Goal: Information Seeking & Learning: Learn about a topic

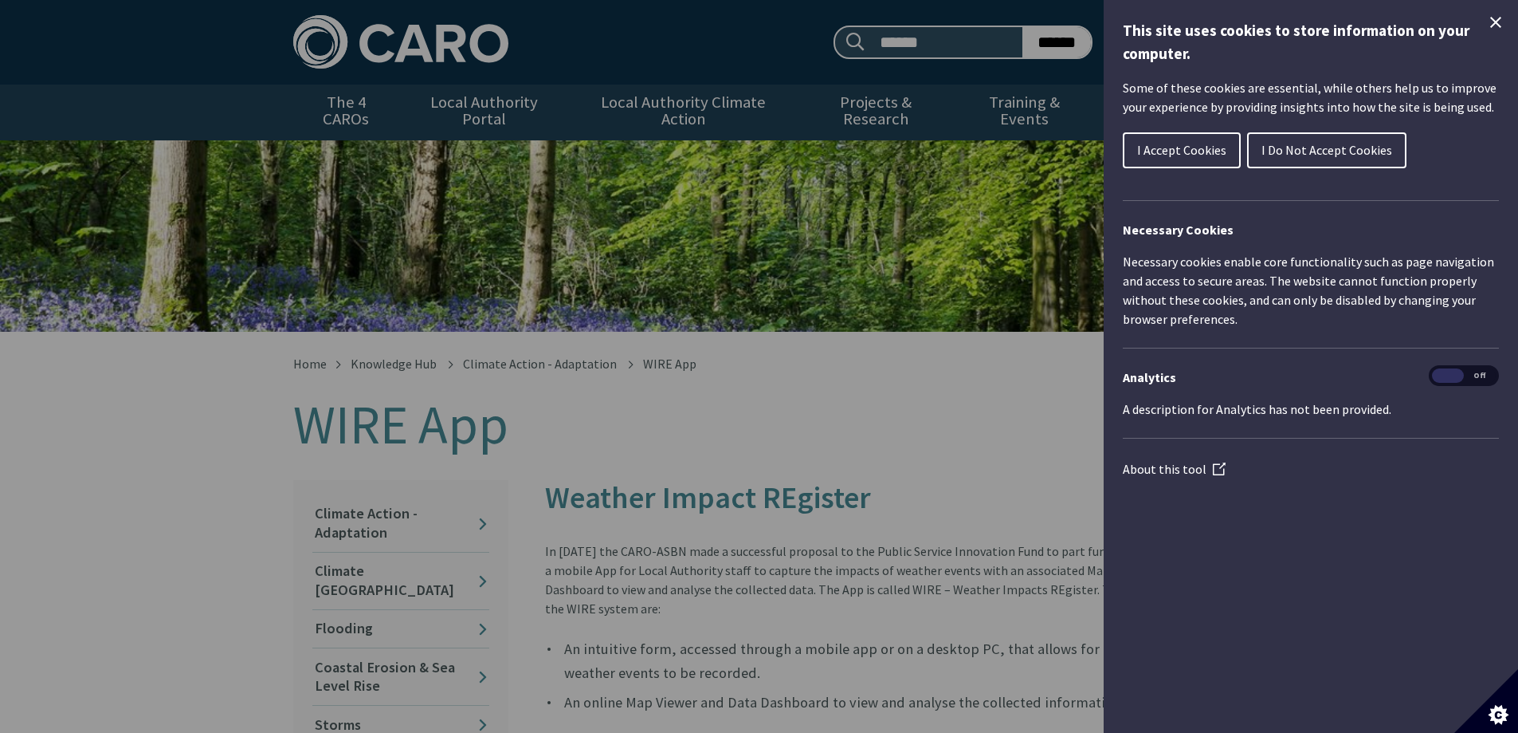
click at [1330, 152] on span "I Do Not Accept Cookies" at bounding box center [1327, 150] width 131 height 16
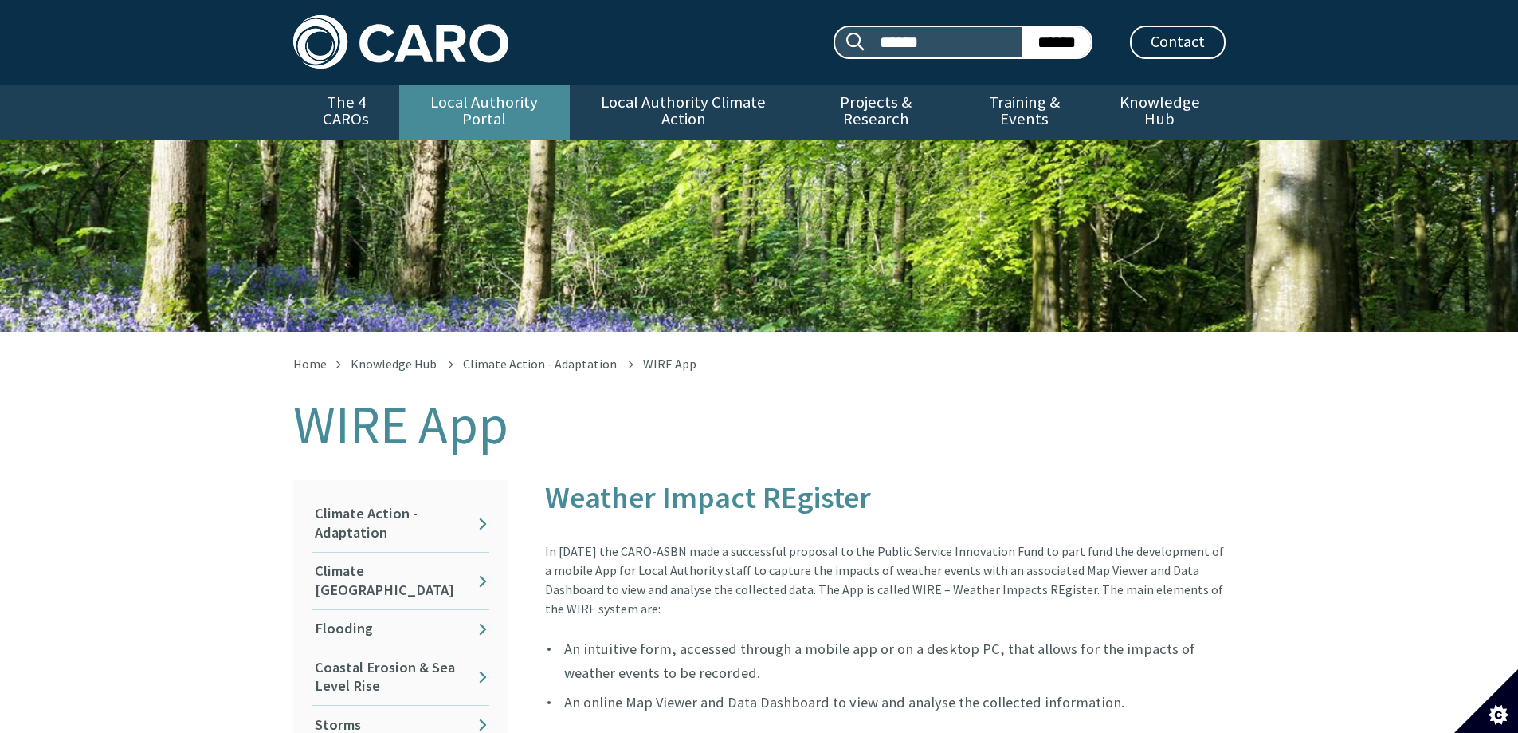
click at [499, 101] on link "Local Authority Portal" at bounding box center [484, 112] width 171 height 56
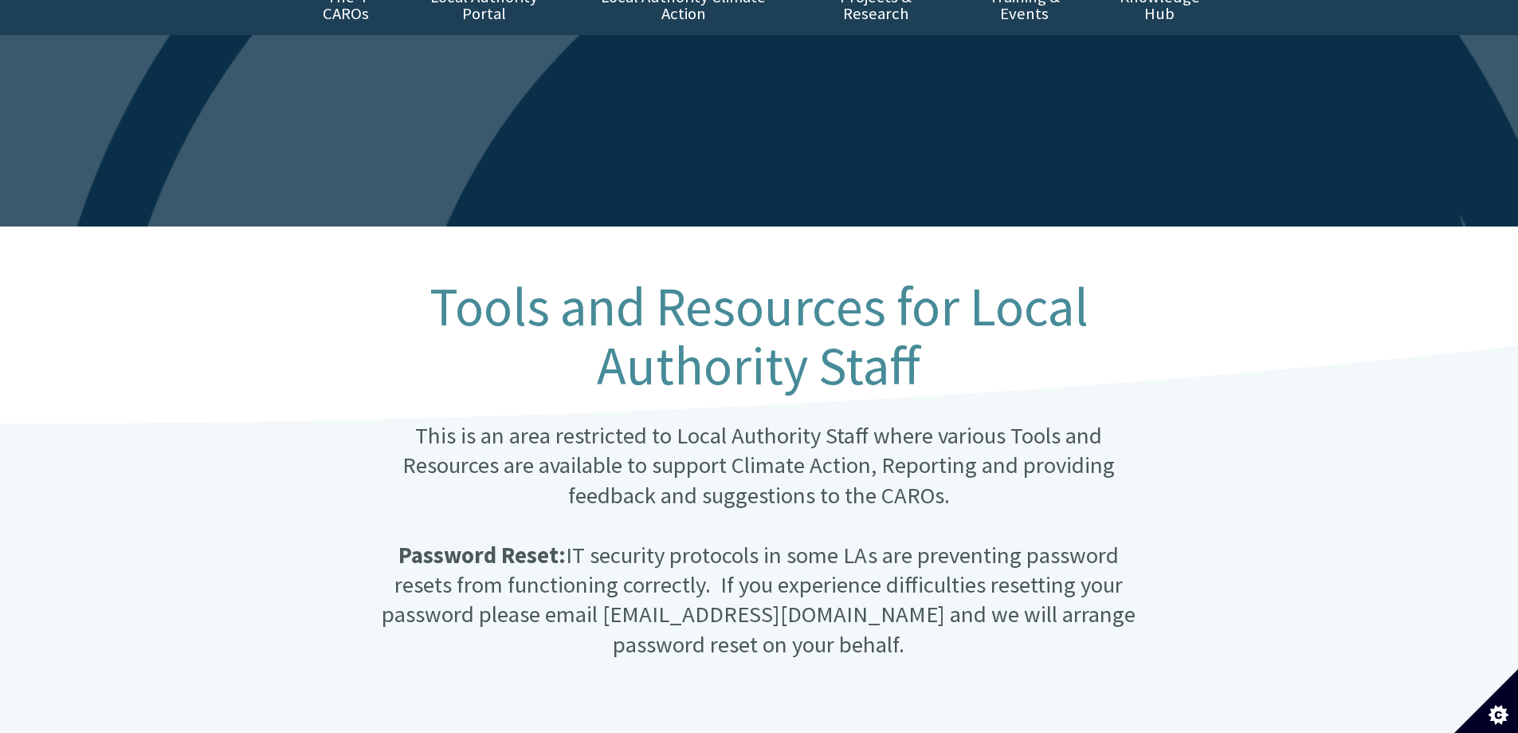
scroll to position [159, 0]
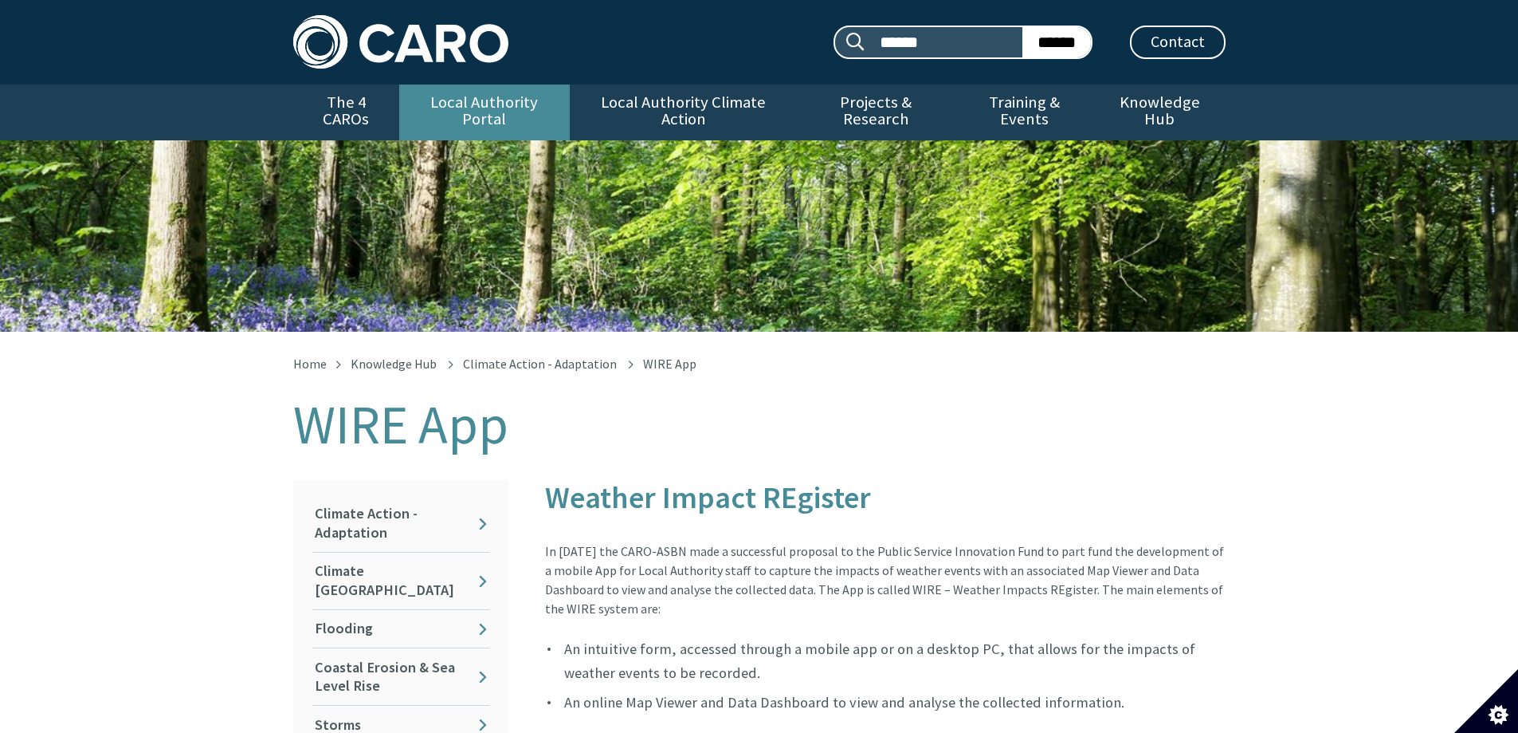
click at [522, 102] on link "Local Authority Portal" at bounding box center [484, 112] width 171 height 56
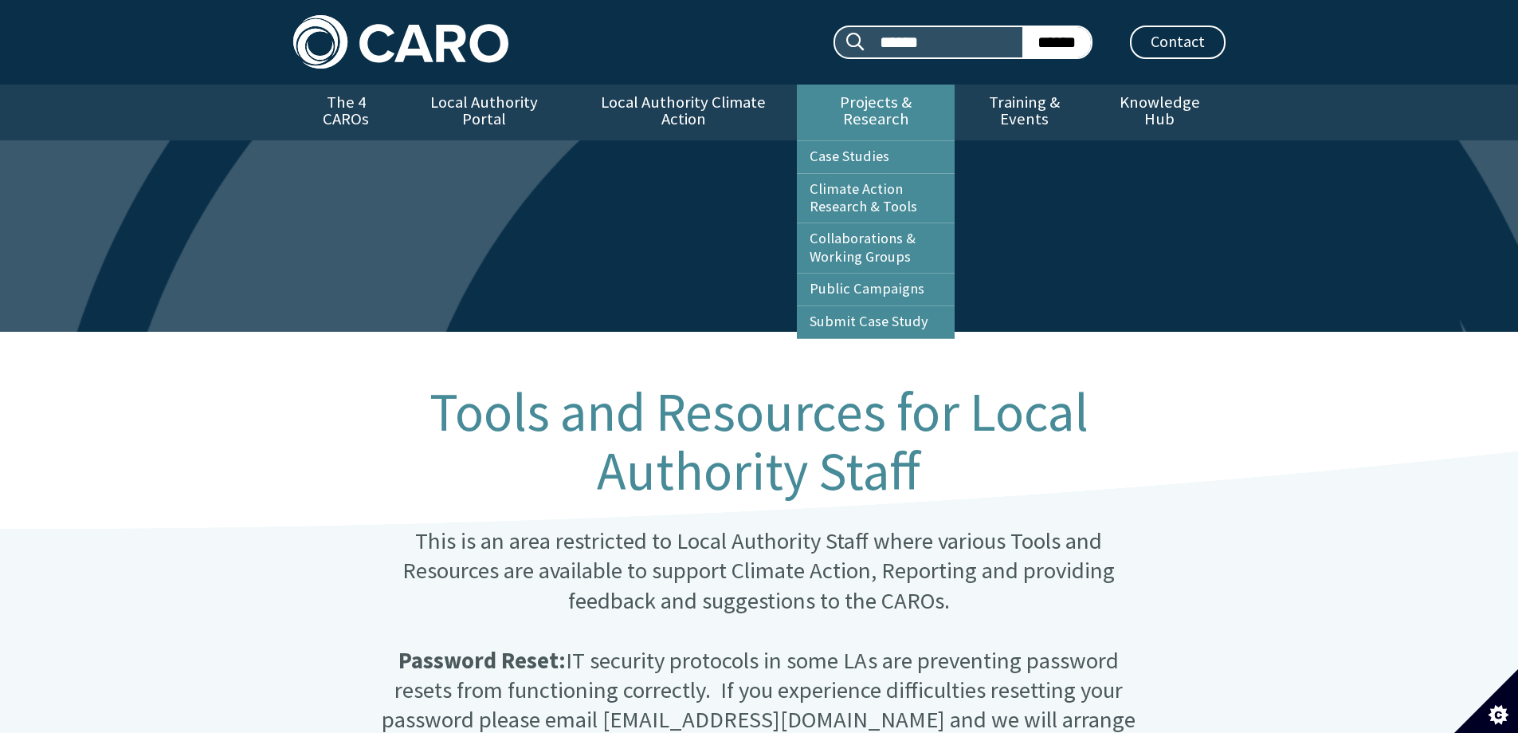
click at [886, 103] on link "Projects & Research" at bounding box center [876, 112] width 158 height 56
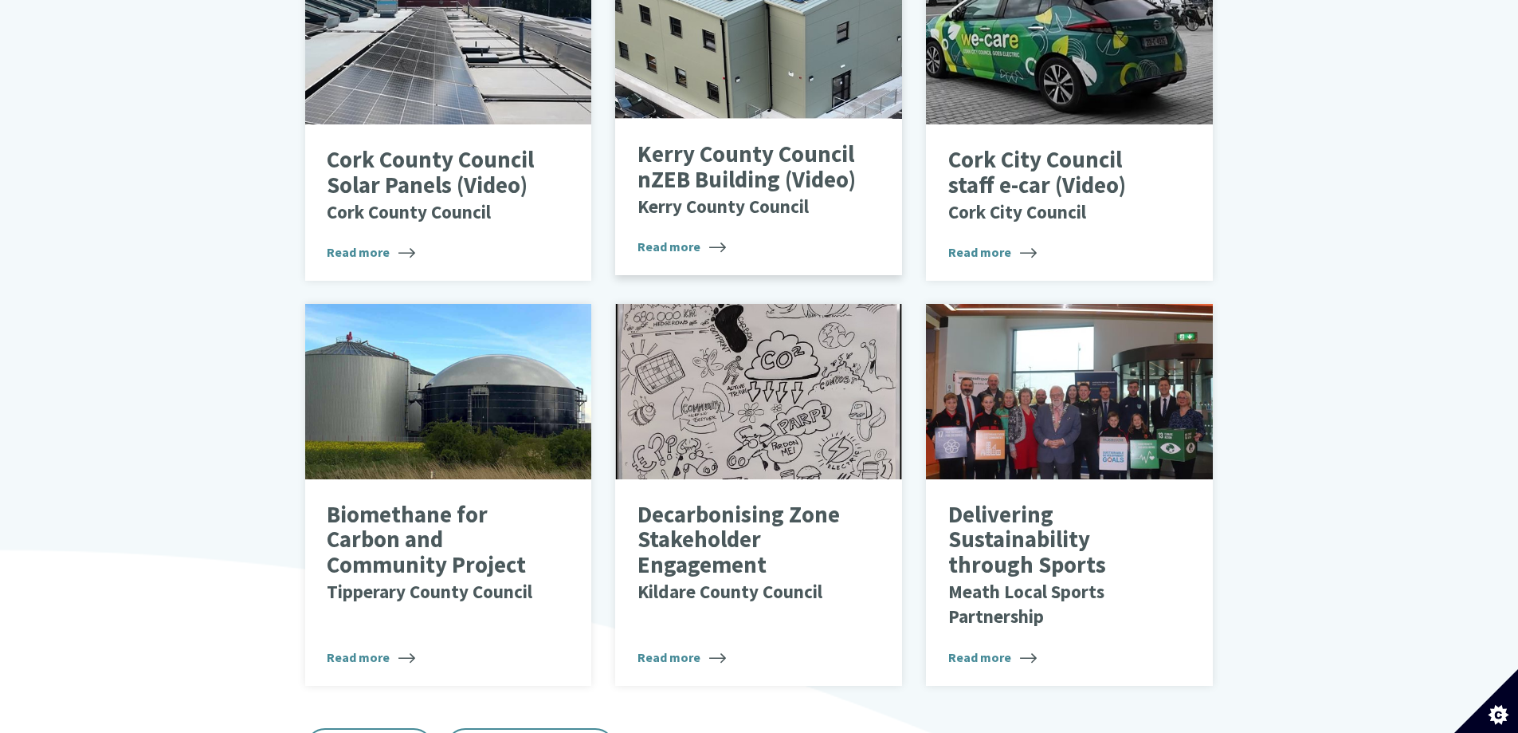
scroll to position [956, 0]
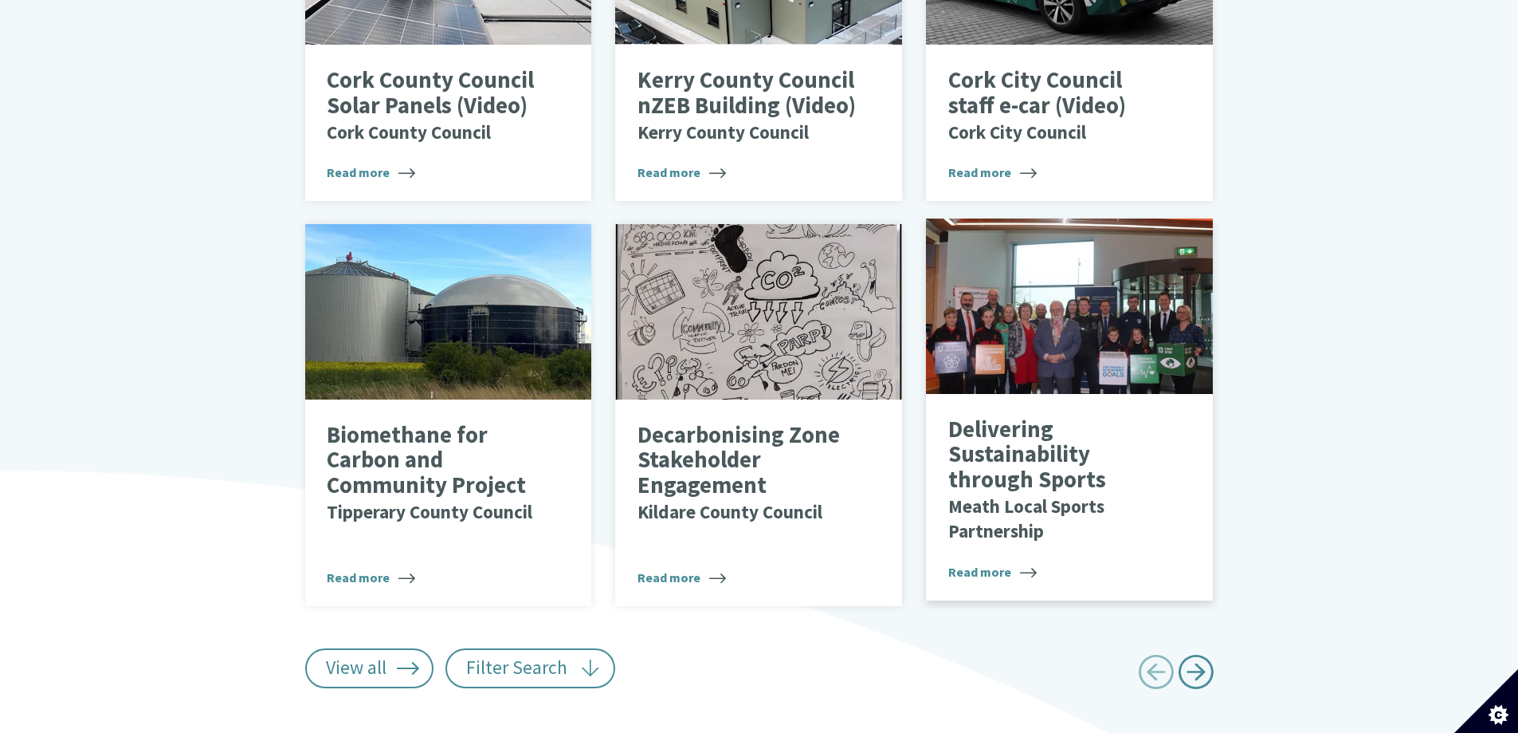
click at [1085, 312] on div at bounding box center [1069, 305] width 287 height 175
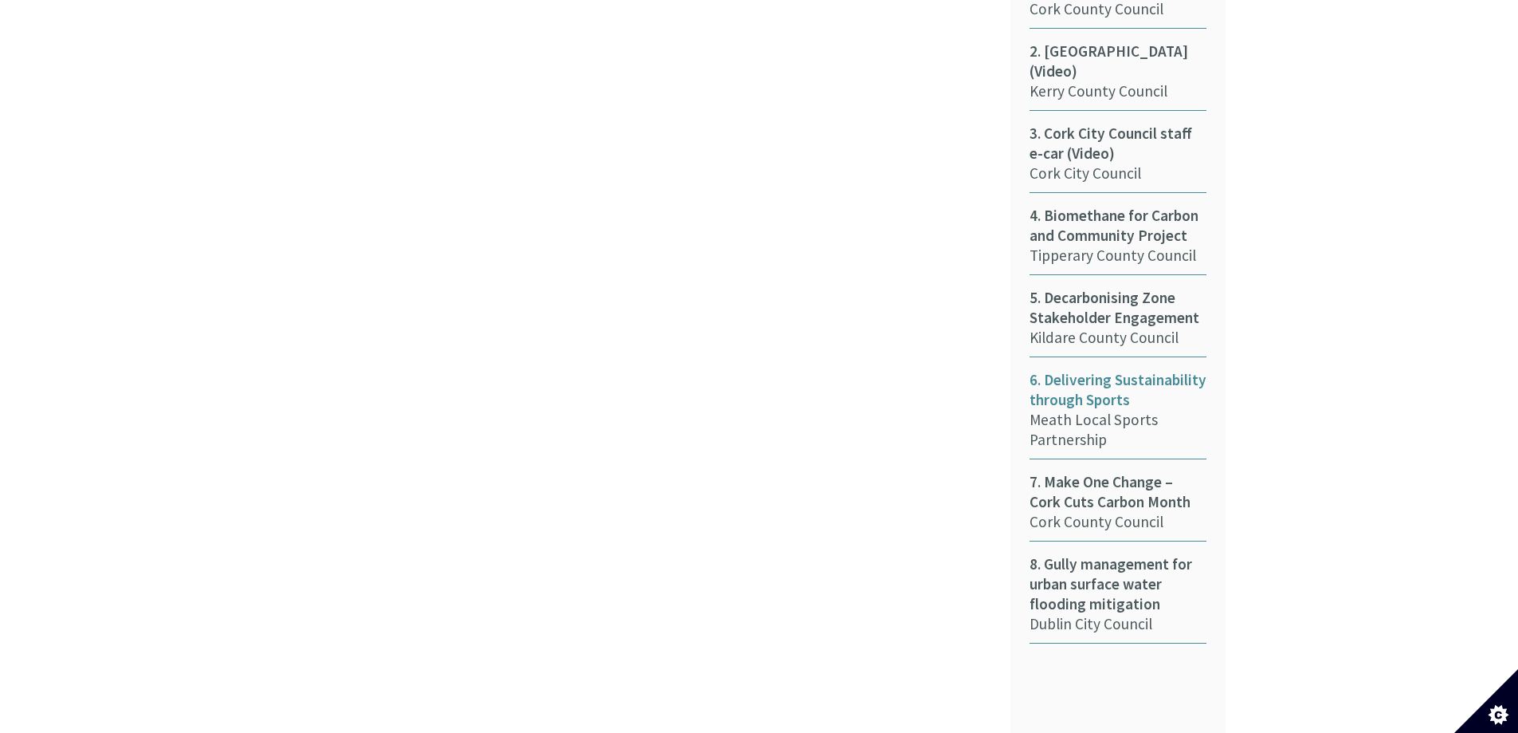
scroll to position [956, 0]
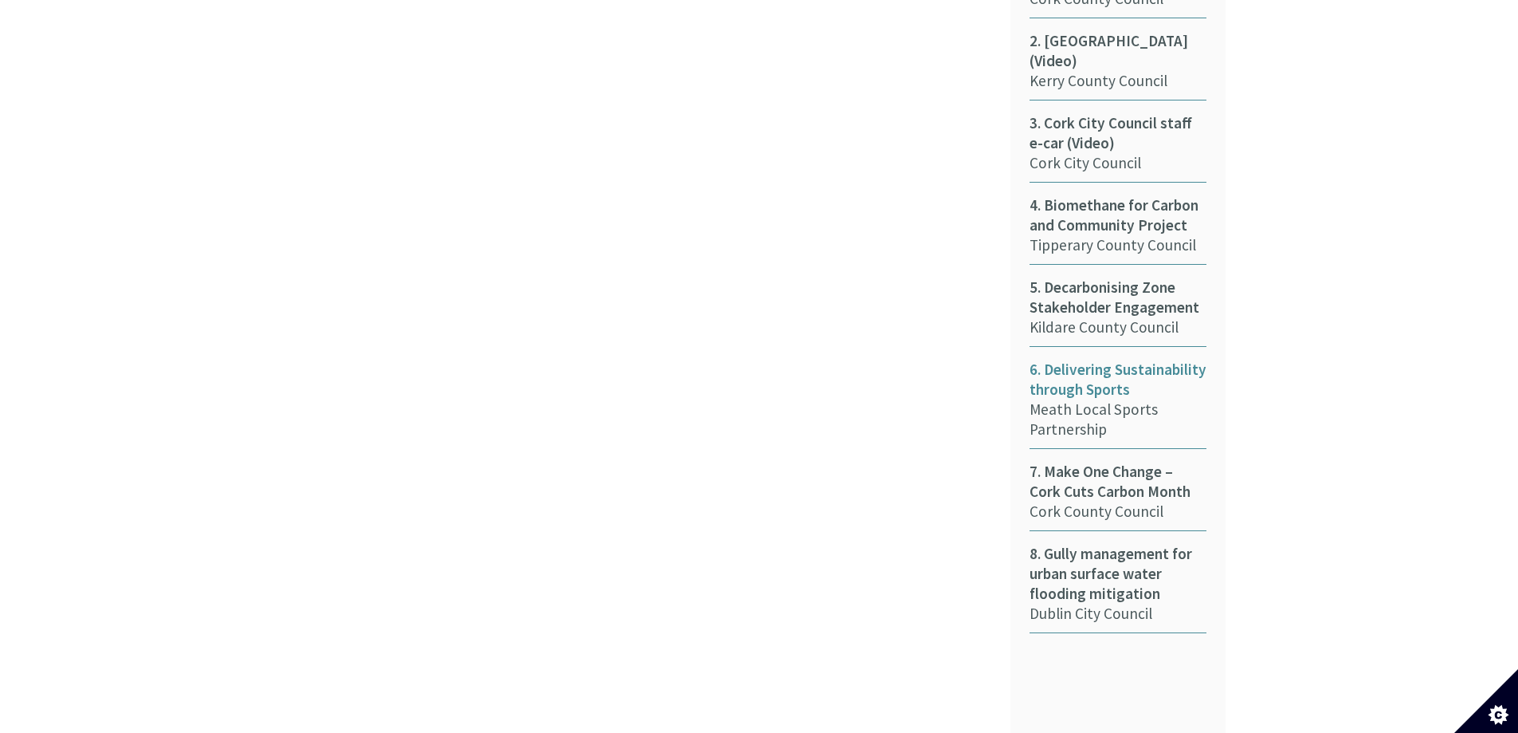
click at [1124, 359] on span "6. Delivering Sustainability through Sports" at bounding box center [1118, 379] width 177 height 40
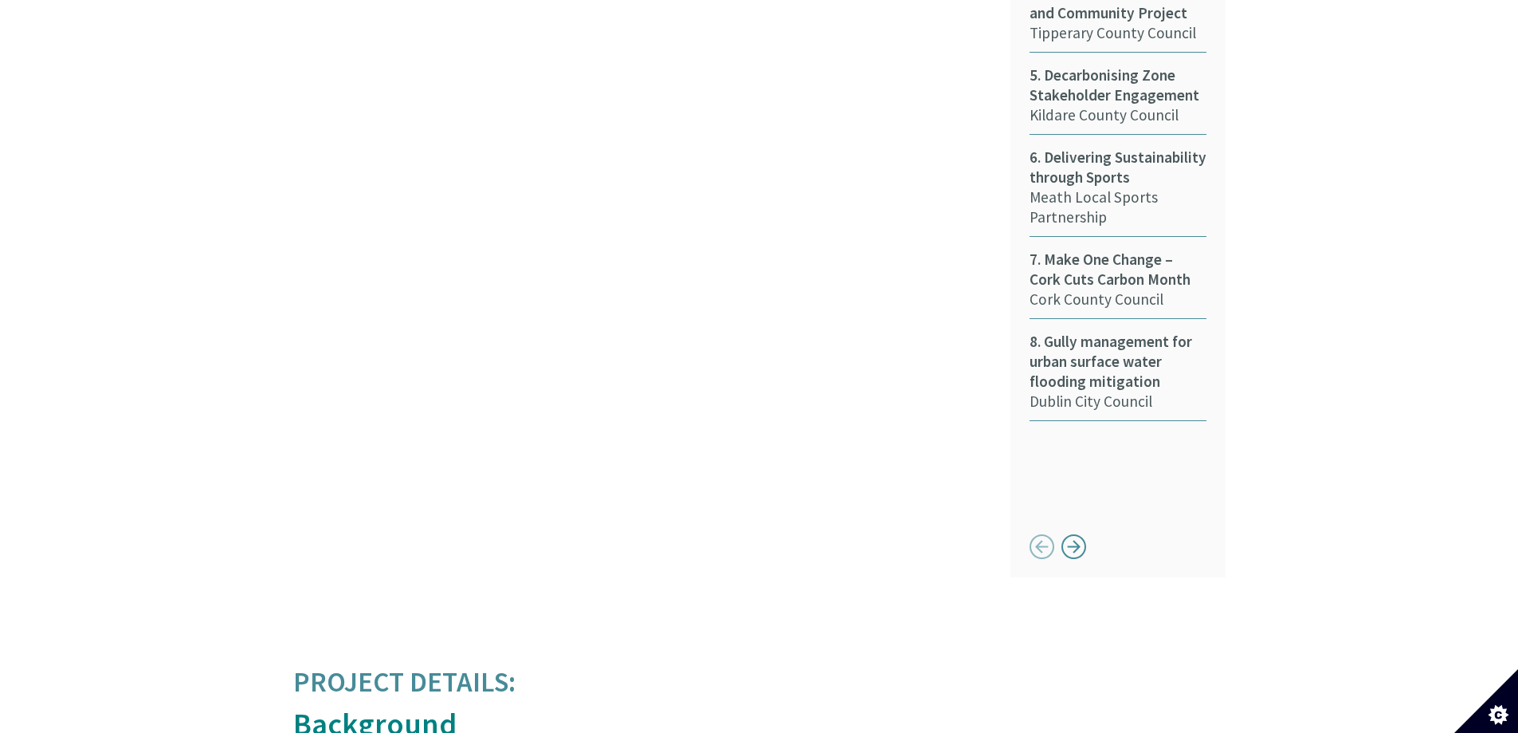
scroll to position [1196, 0]
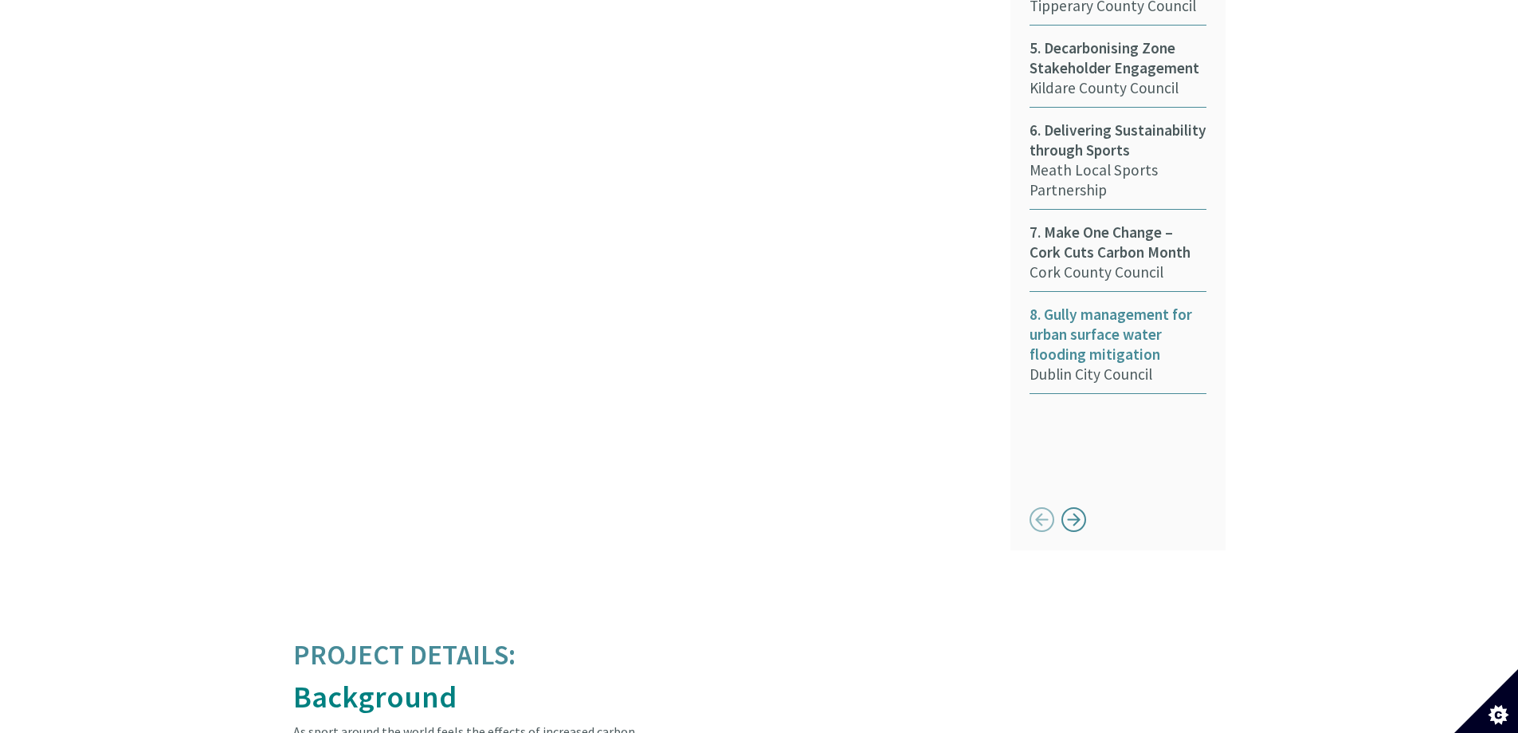
click at [1118, 304] on span "8. Gully management for urban surface water flooding mitigation" at bounding box center [1118, 334] width 177 height 60
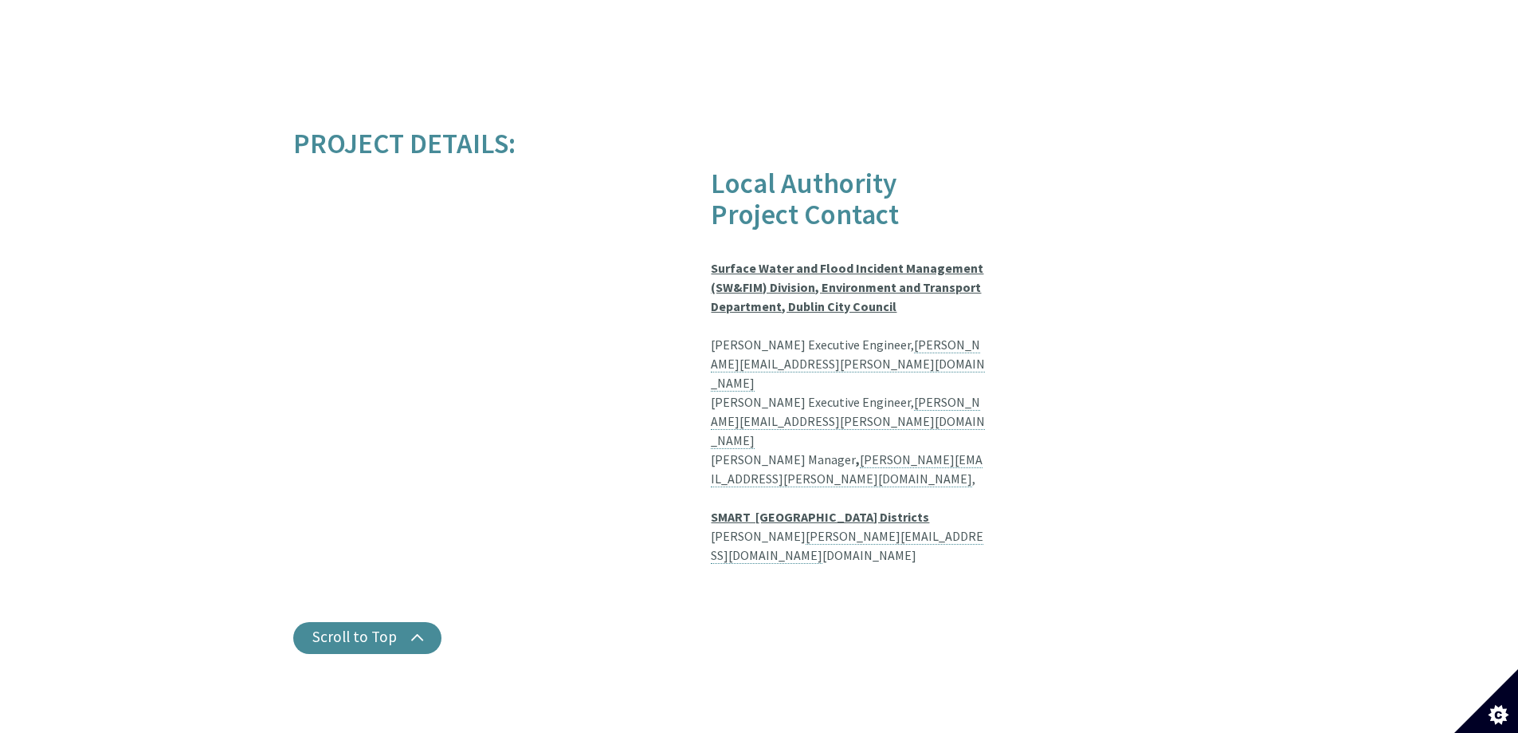
scroll to position [3027, 0]
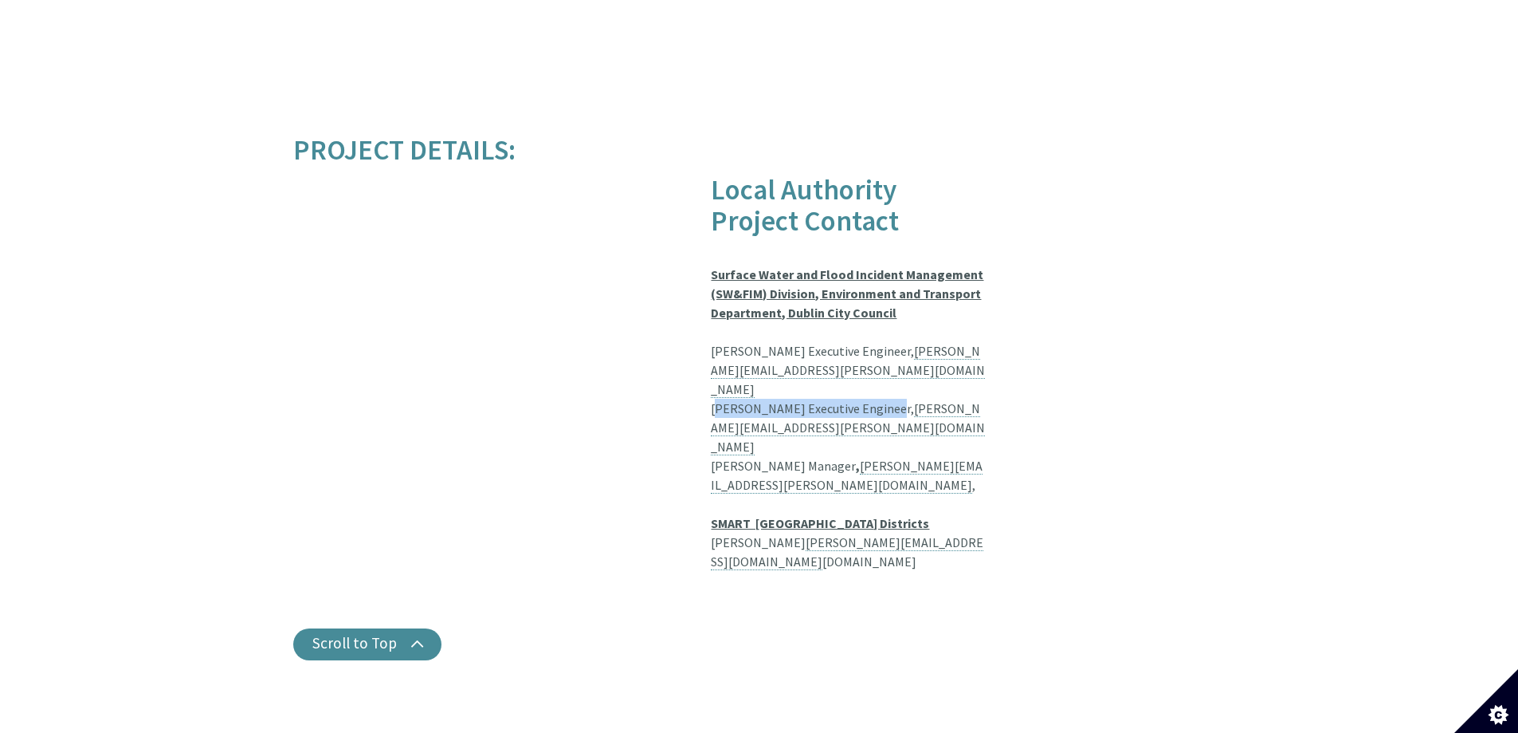
drag, startPoint x: 710, startPoint y: 370, endPoint x: 877, endPoint y: 370, distance: 166.6
click at [877, 370] on div "Project Details: Local Authority Project Contact Surface Water and Flood Incide…" at bounding box center [639, 362] width 717 height 455
copy div "Ruth Walsh Executive Engineer,"
click at [1066, 144] on div "Project Details: Local Authority Project Contact Surface Water and Flood Incide…" at bounding box center [759, 397] width 956 height 525
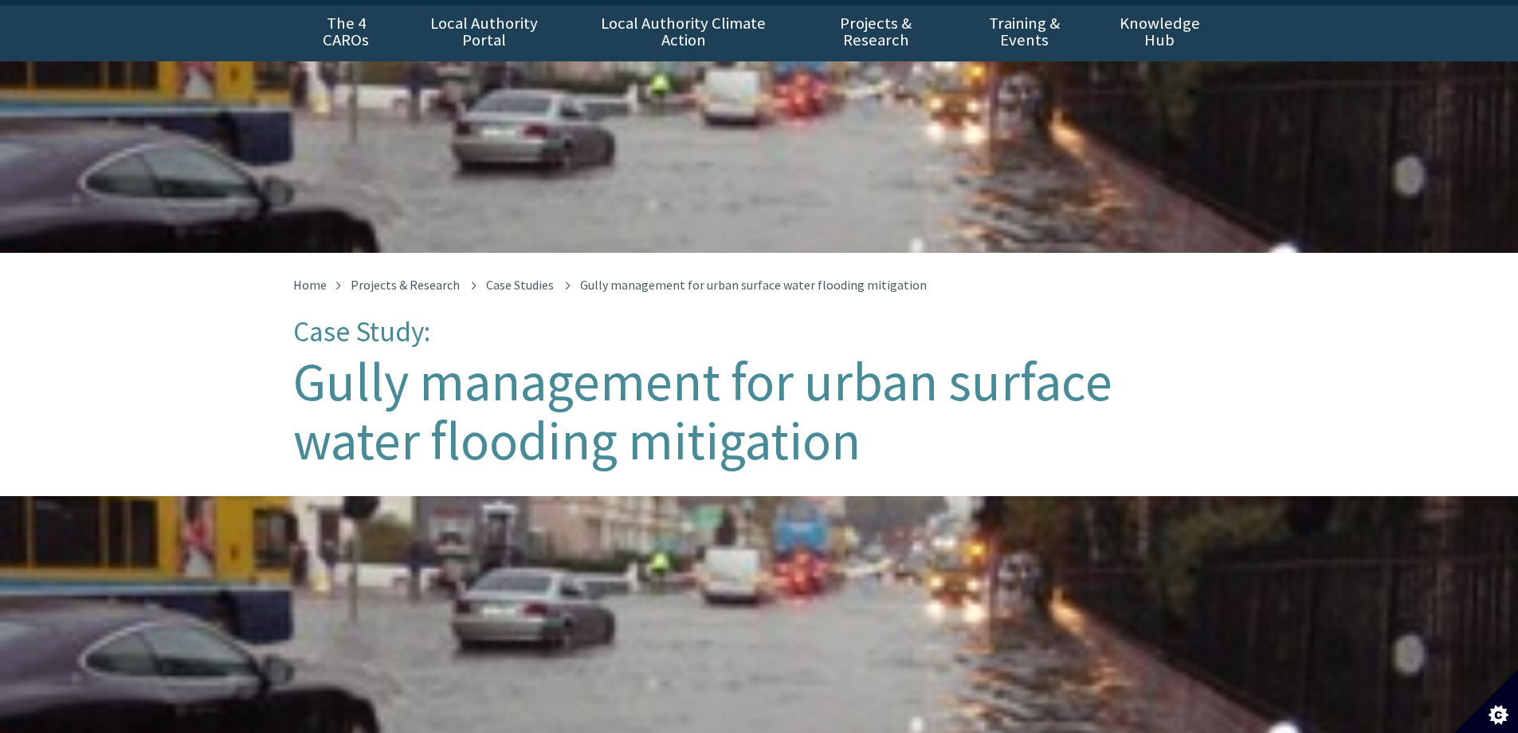
scroll to position [0, 0]
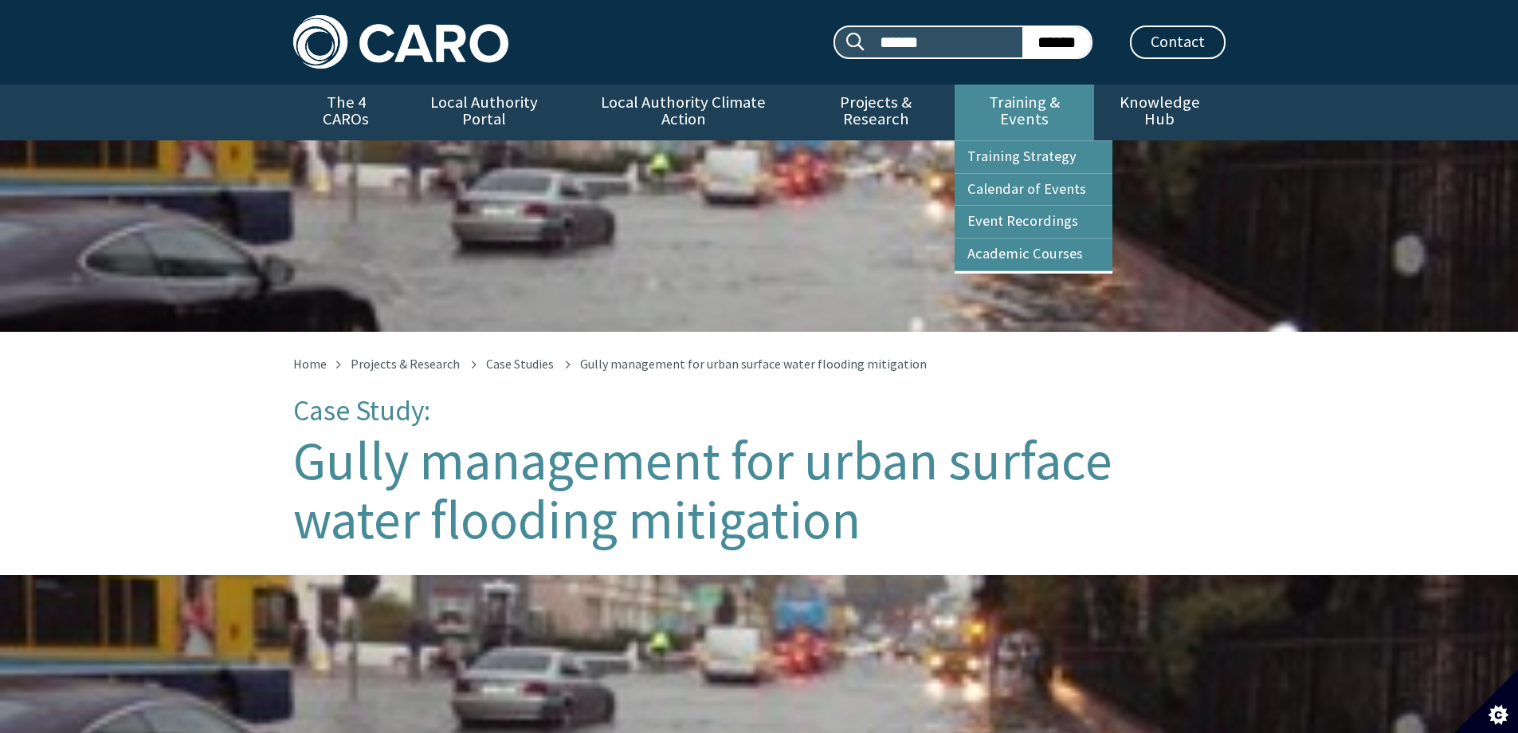
click at [1008, 103] on link "Training & Events" at bounding box center [1024, 112] width 139 height 56
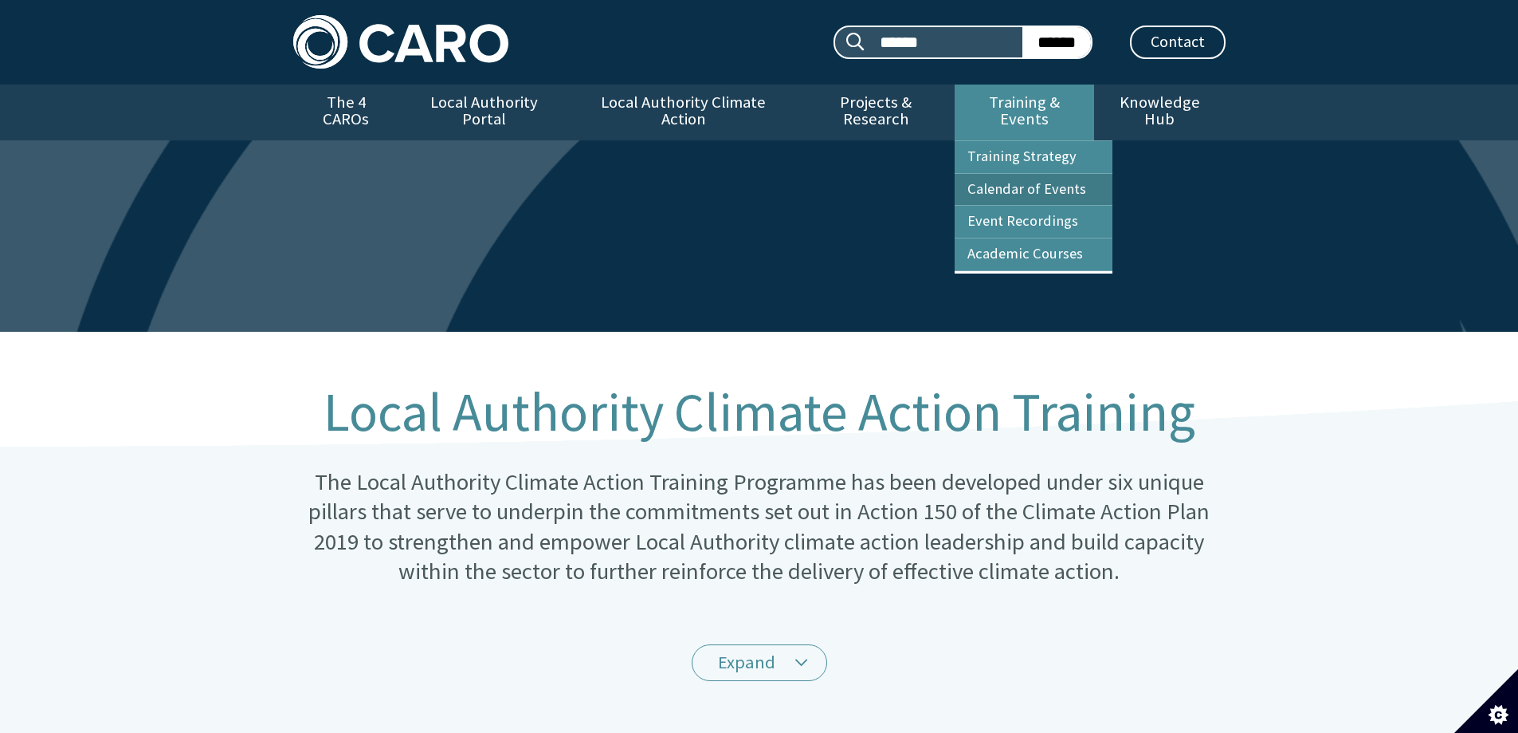
click at [1029, 174] on link "Calendar of Events" at bounding box center [1034, 190] width 158 height 32
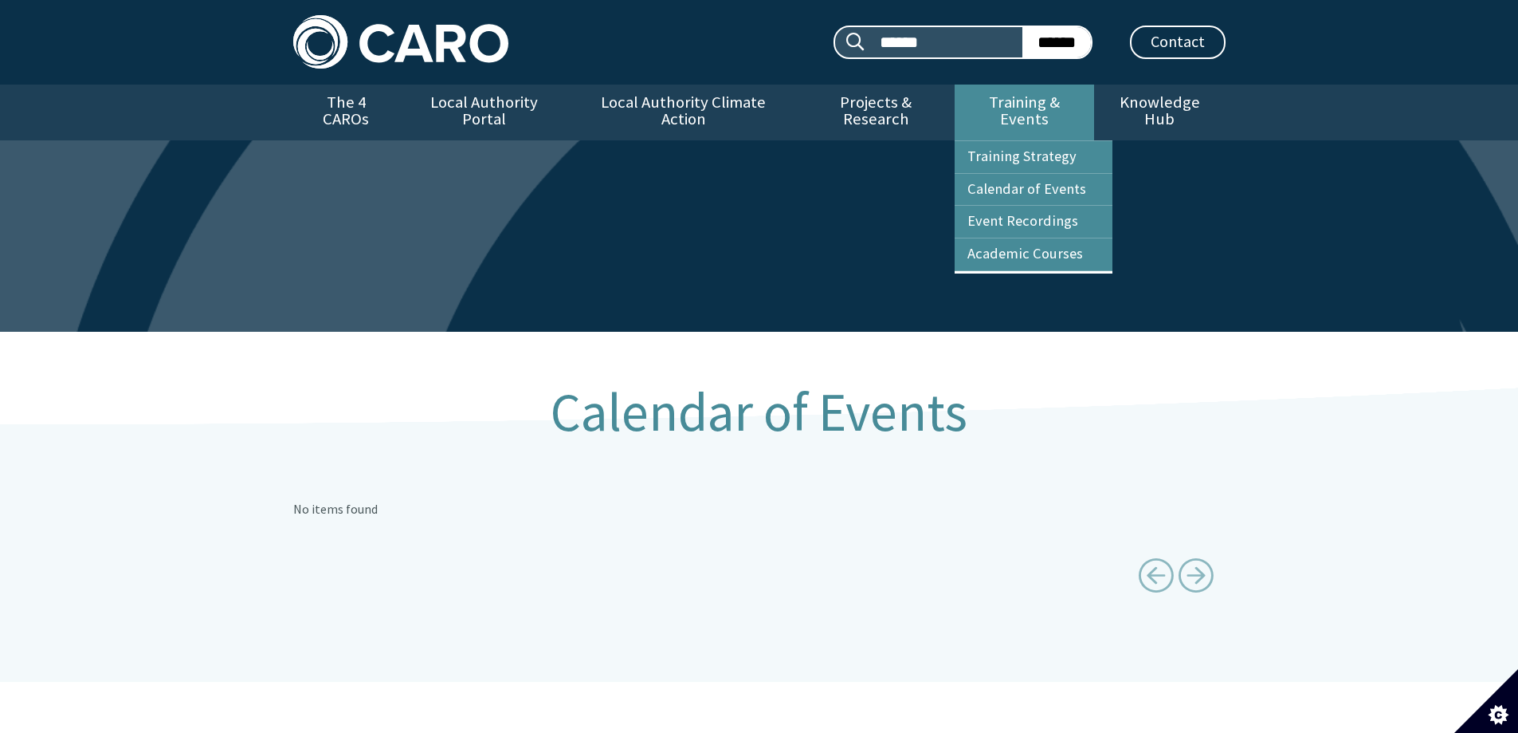
click at [1033, 97] on link "Training & Events" at bounding box center [1024, 112] width 139 height 56
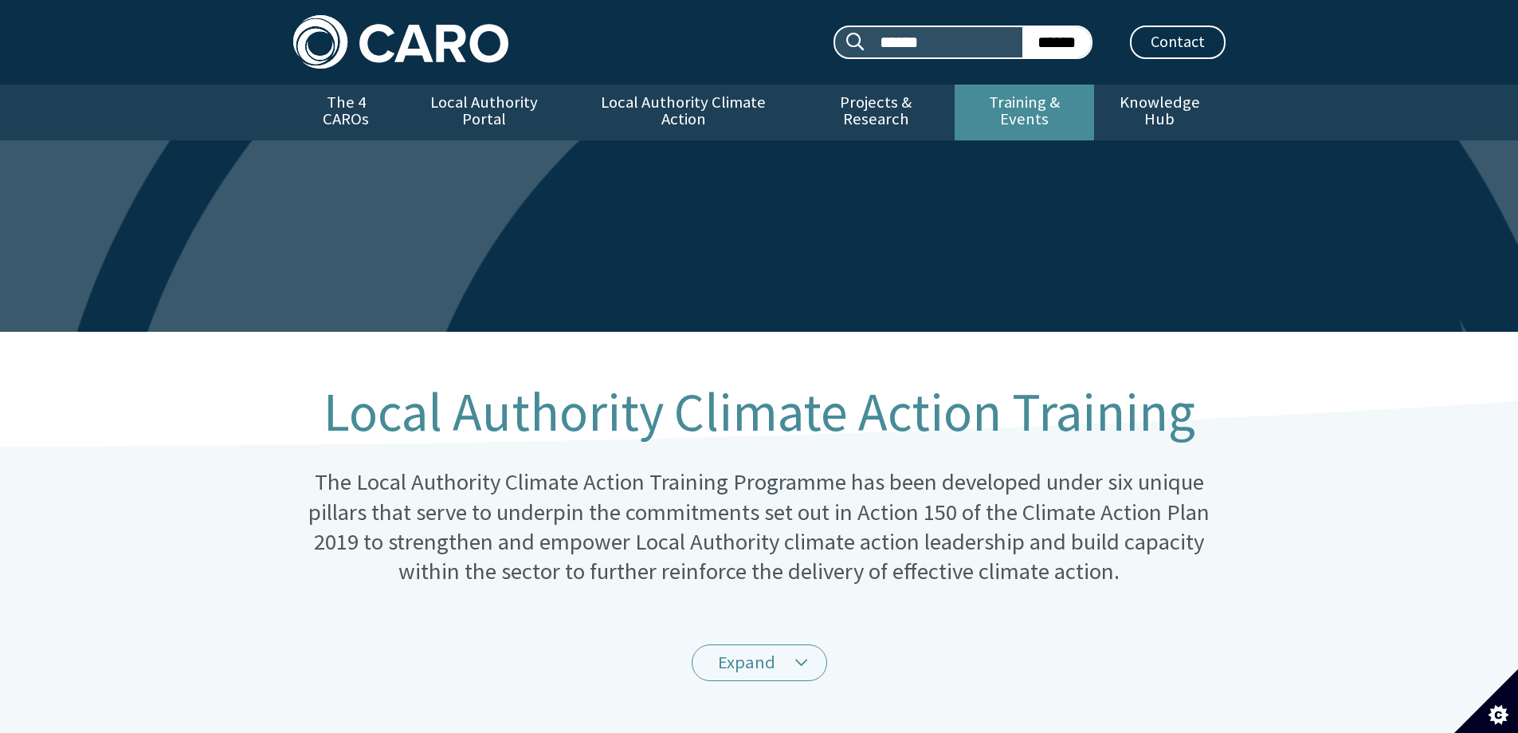
click at [1031, 104] on link "Training & Events" at bounding box center [1024, 112] width 139 height 56
click at [1030, 105] on link "Training & Events" at bounding box center [1024, 112] width 139 height 56
click at [1030, 96] on link "Training & Events" at bounding box center [1024, 112] width 139 height 56
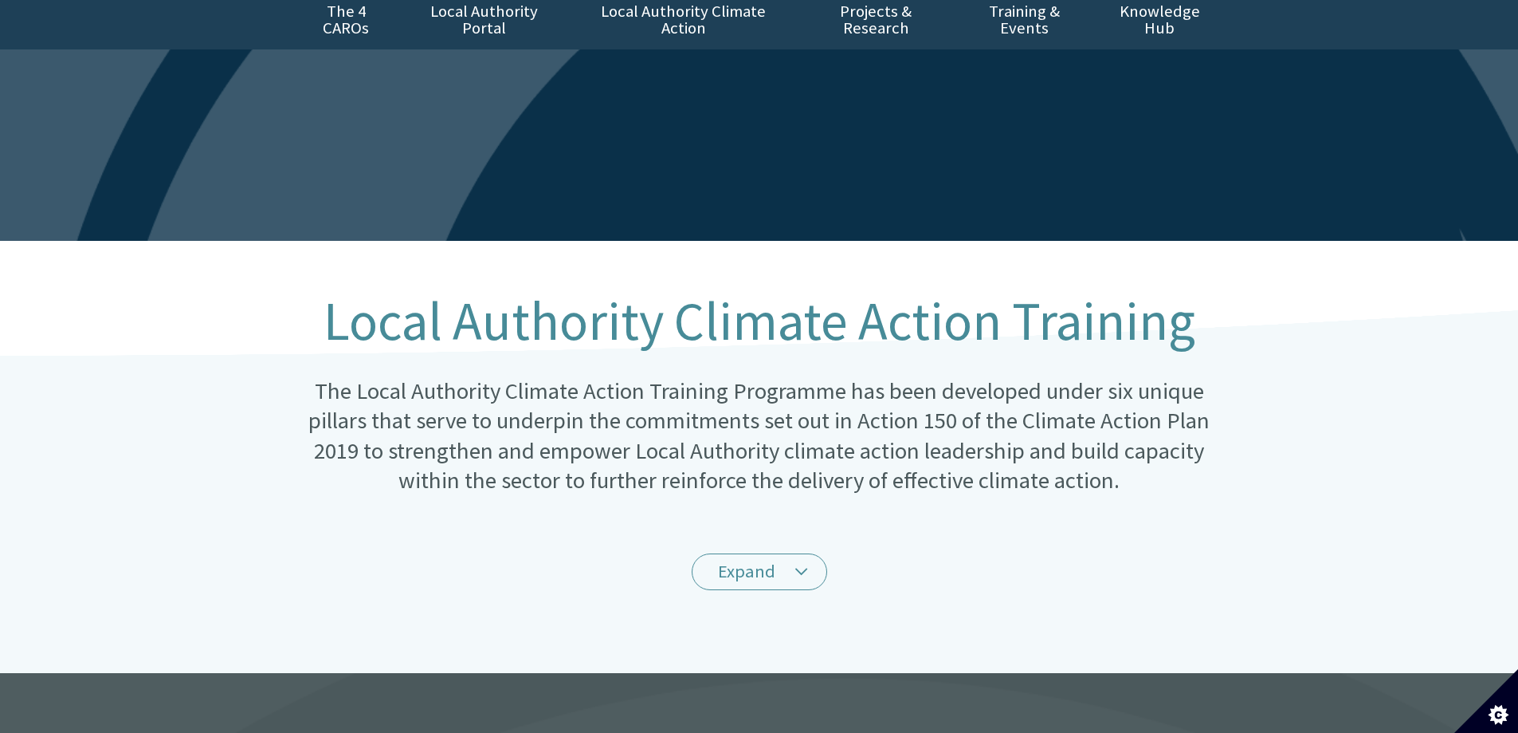
scroll to position [319, 0]
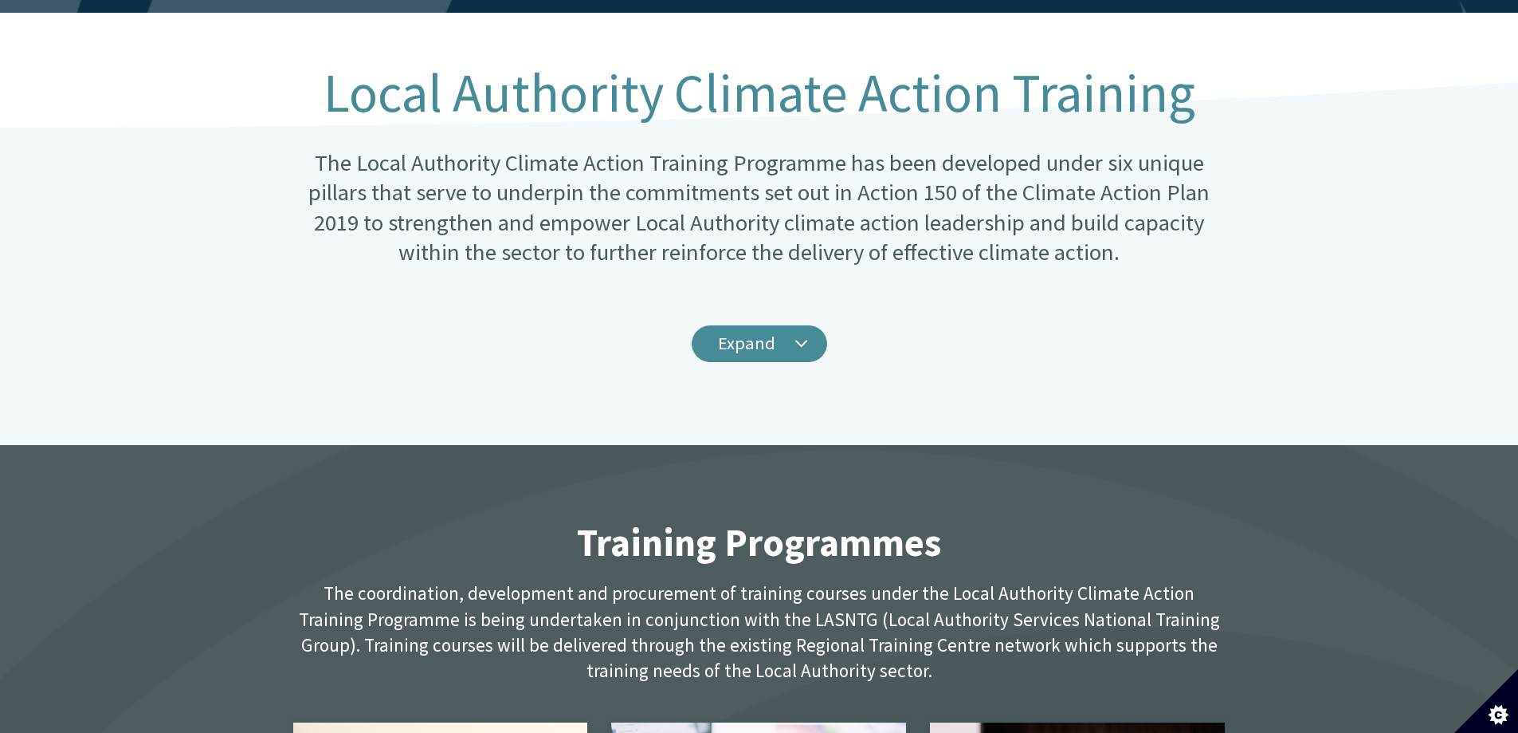
click at [748, 328] on link "Expand" at bounding box center [760, 343] width 136 height 37
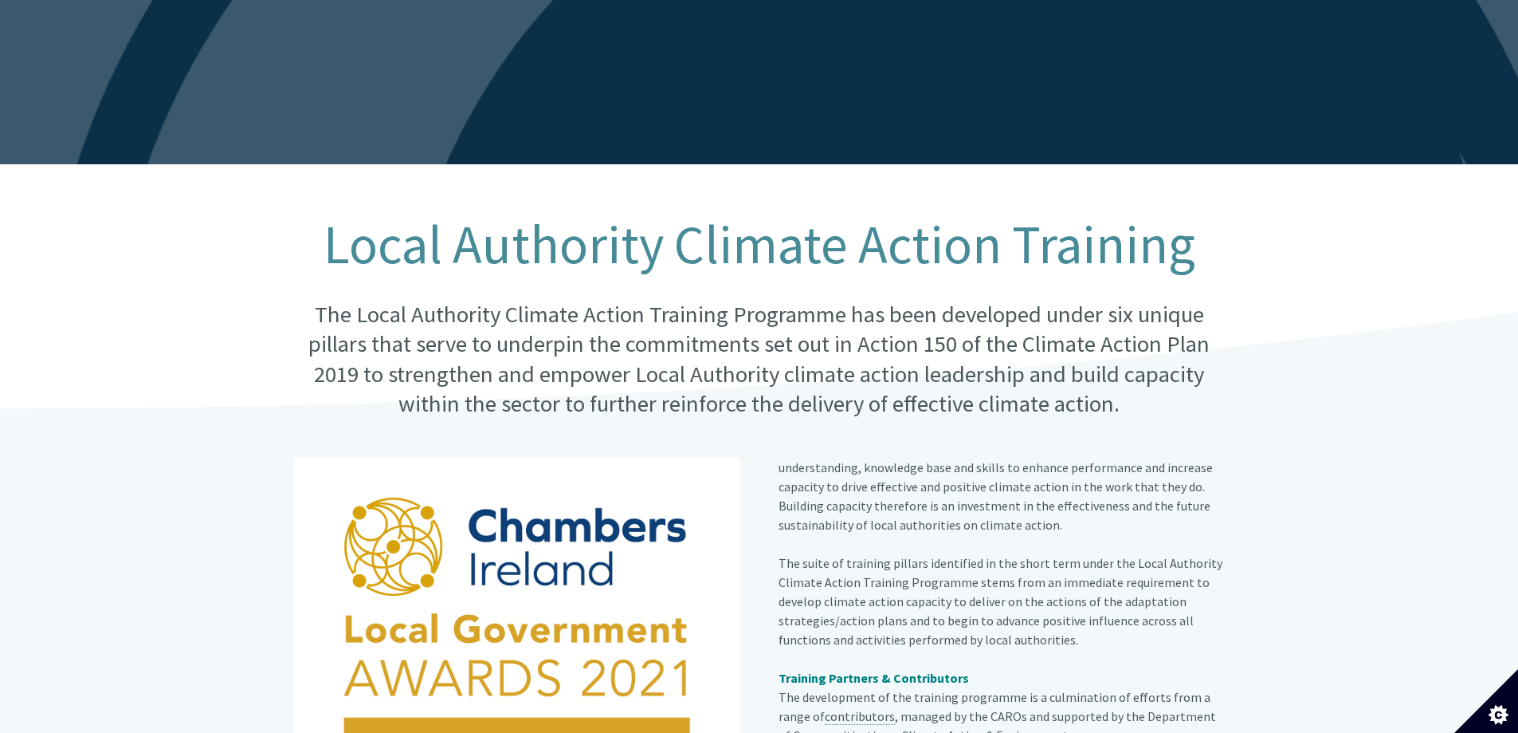
scroll to position [0, 0]
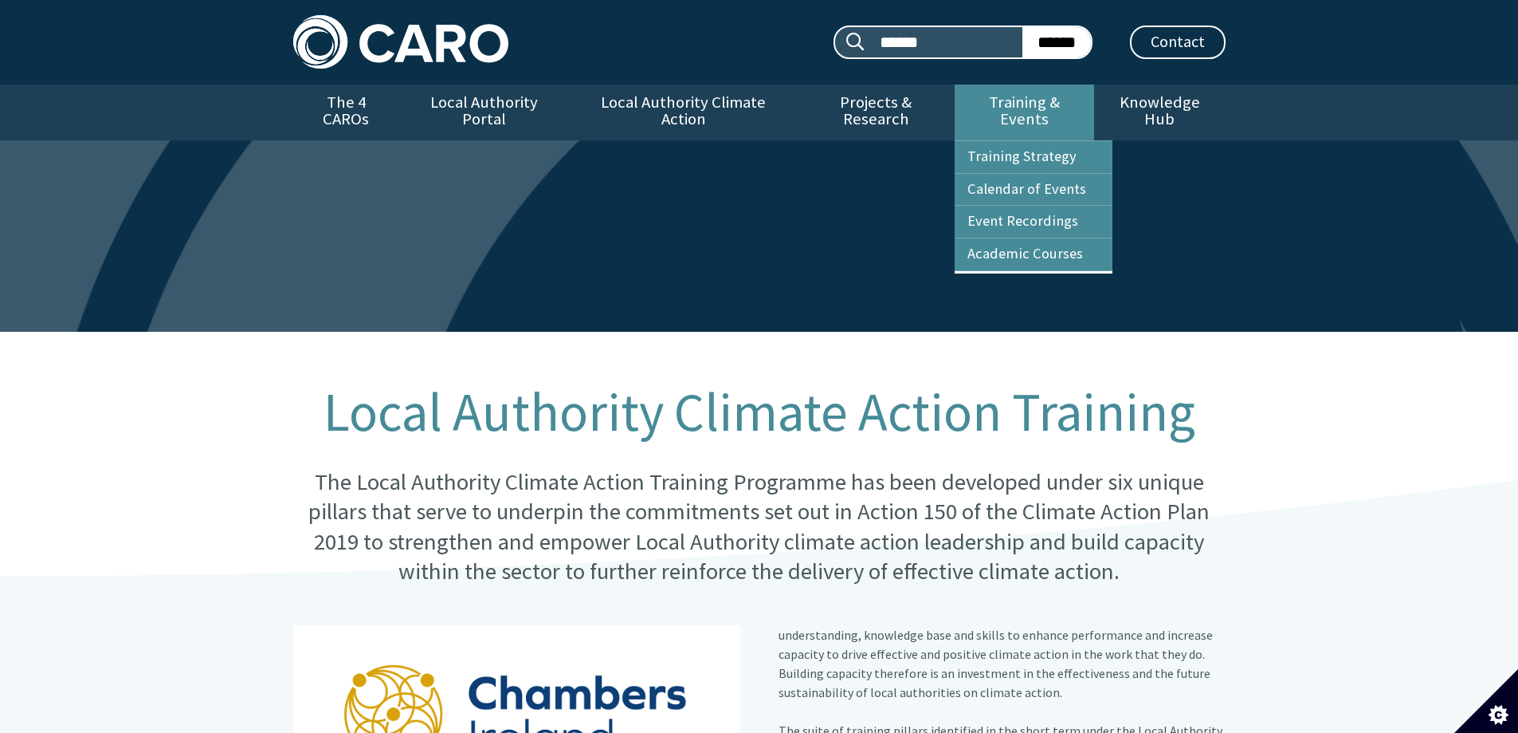
click at [1040, 99] on link "Training & Events" at bounding box center [1024, 112] width 139 height 56
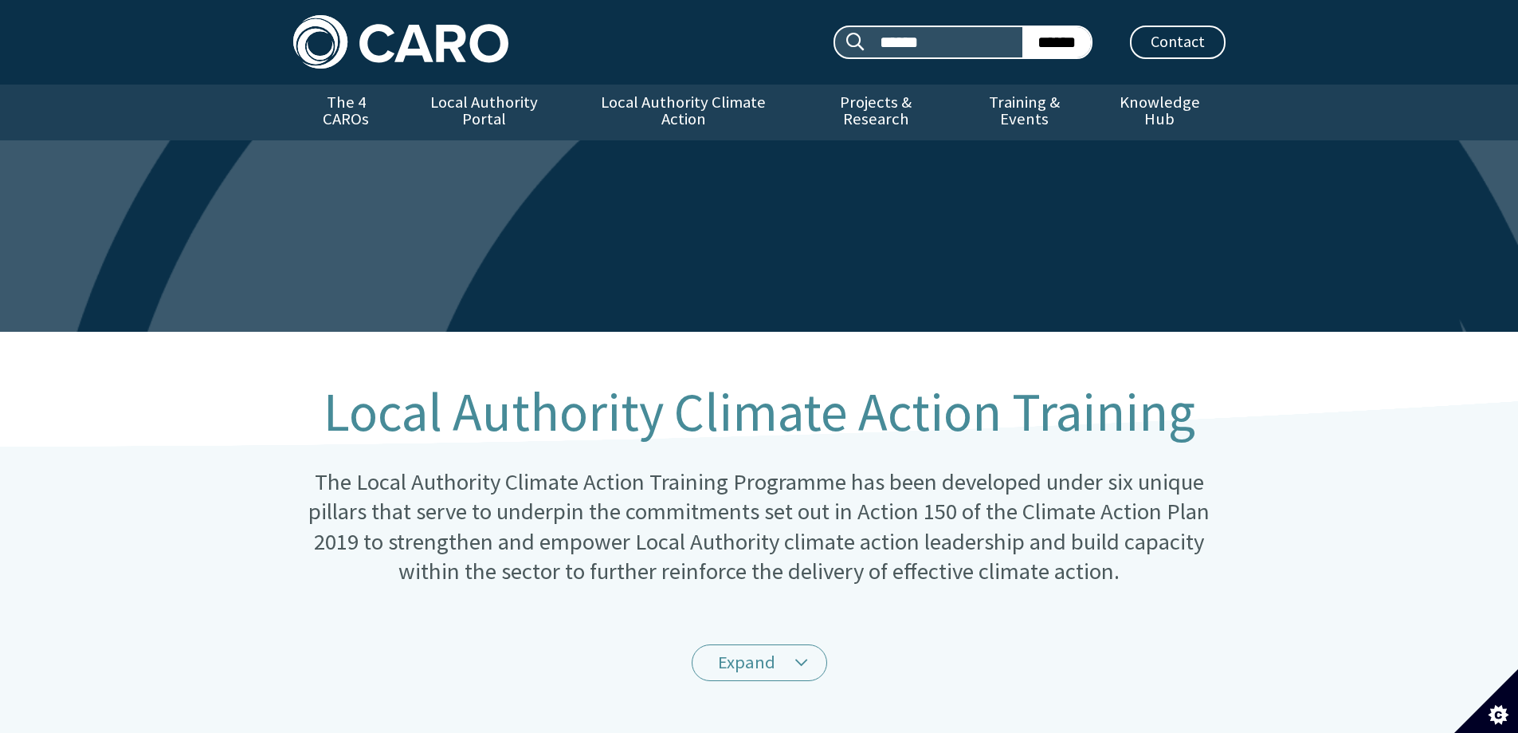
click at [1040, 99] on link "Training & Events" at bounding box center [1024, 112] width 139 height 56
click at [1005, 97] on link "Training & Events" at bounding box center [1024, 112] width 139 height 56
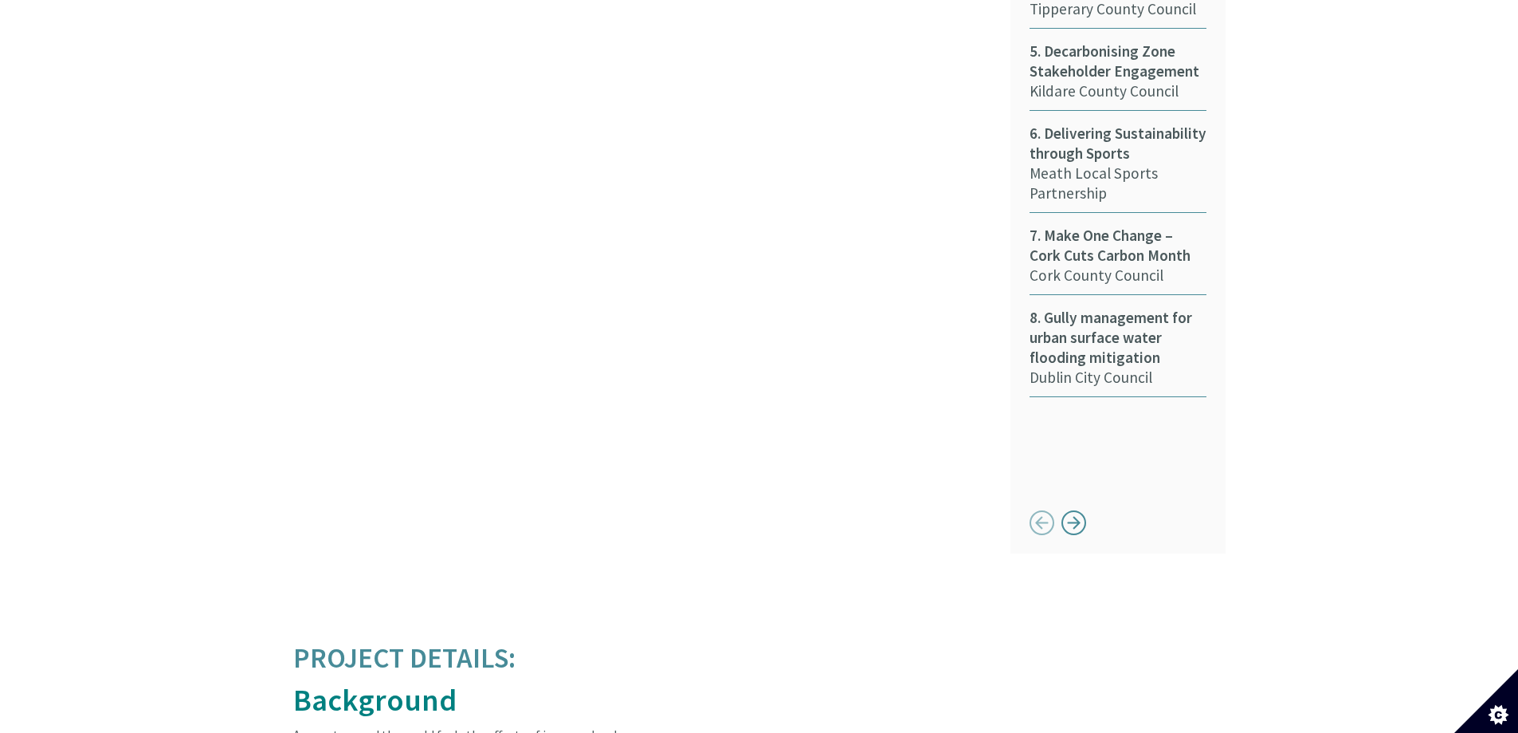
scroll to position [1455, 0]
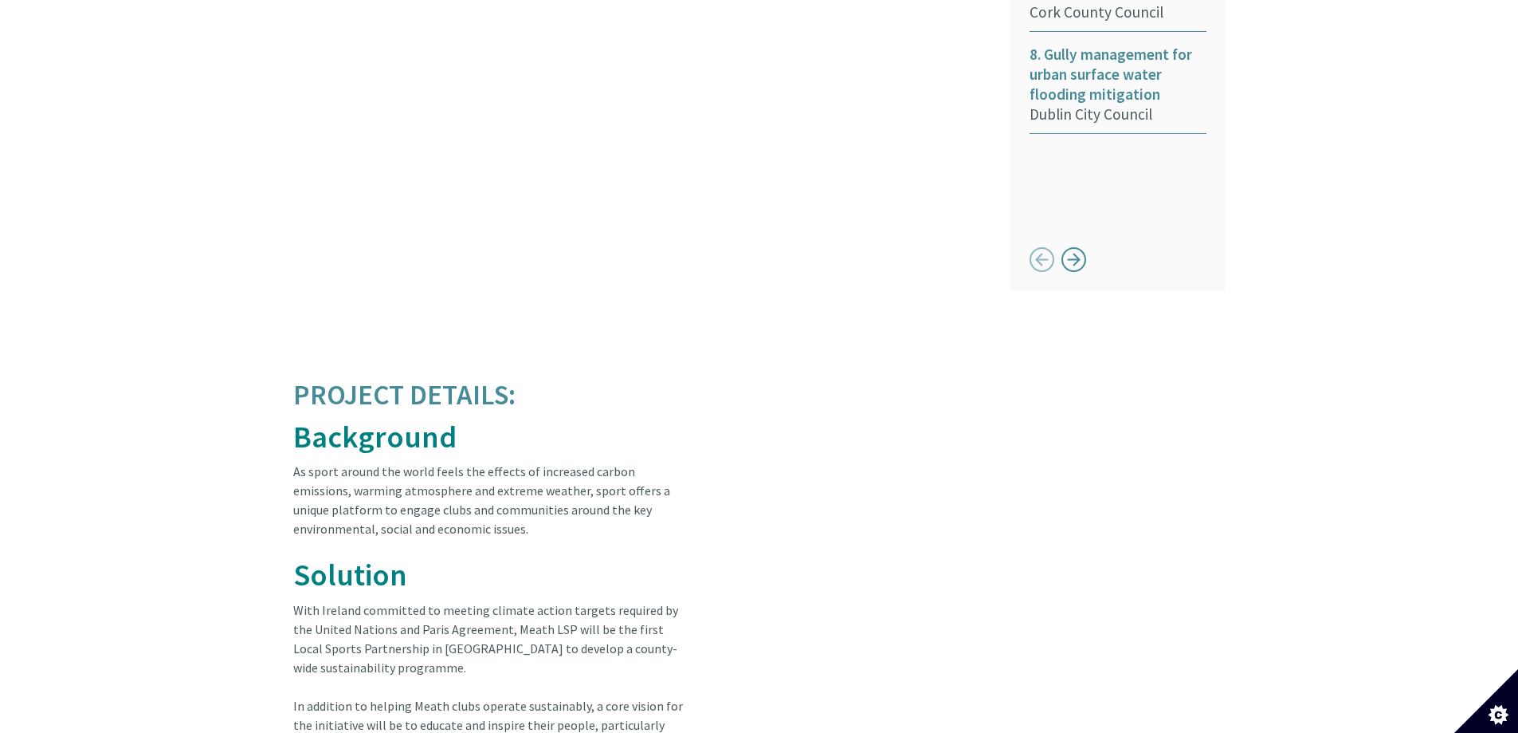
click at [1114, 45] on span "8. Gully management for urban surface water flooding mitigation" at bounding box center [1118, 75] width 177 height 60
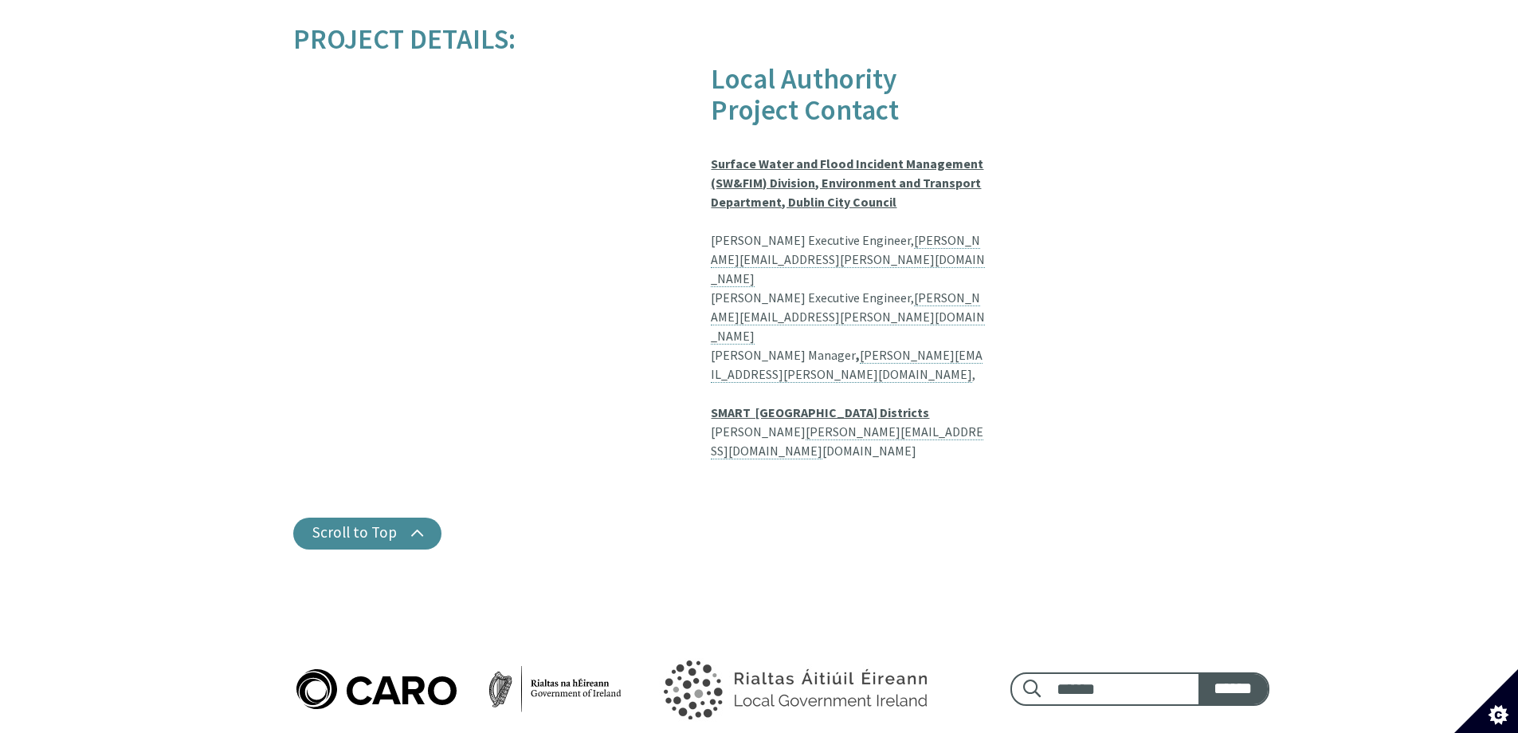
scroll to position [3106, 0]
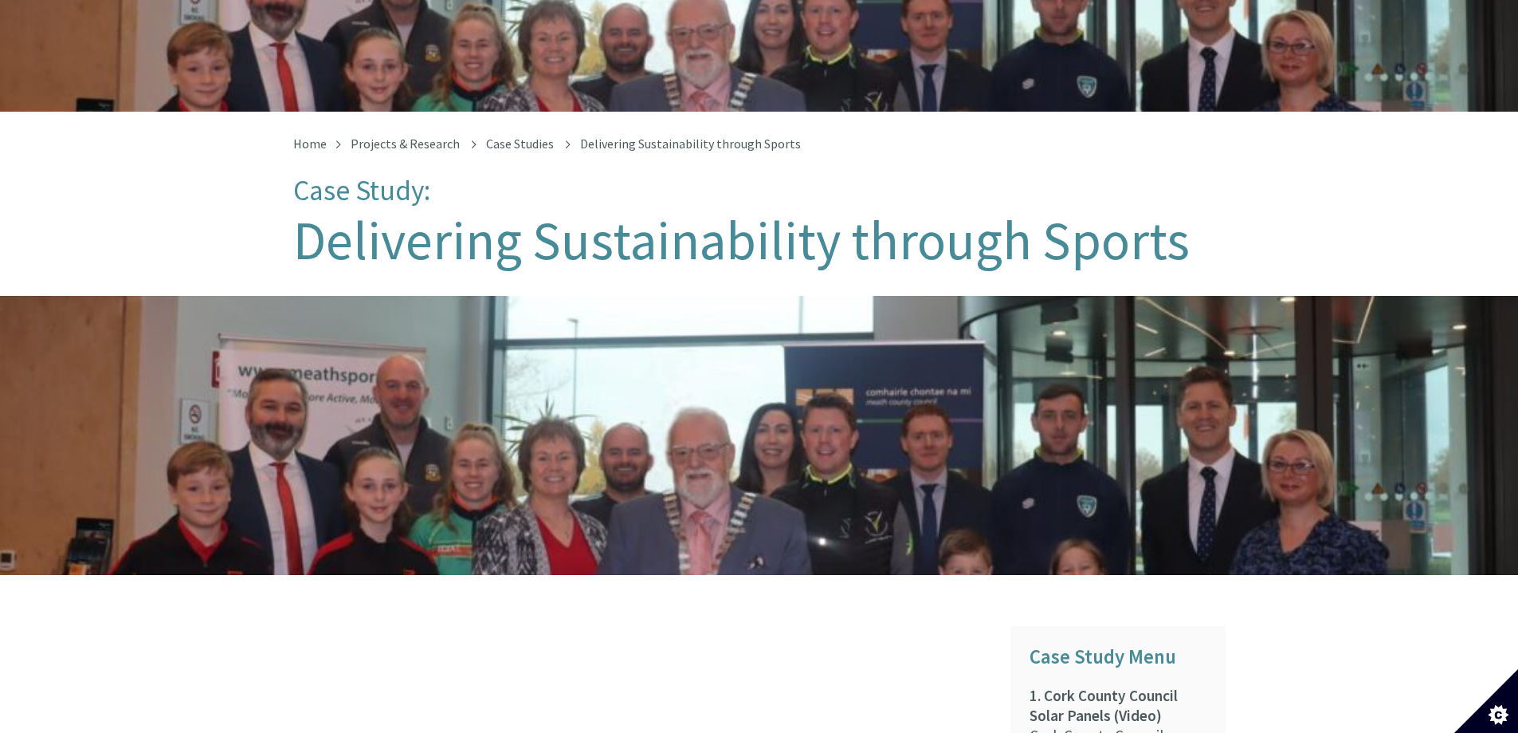
scroll to position [201, 0]
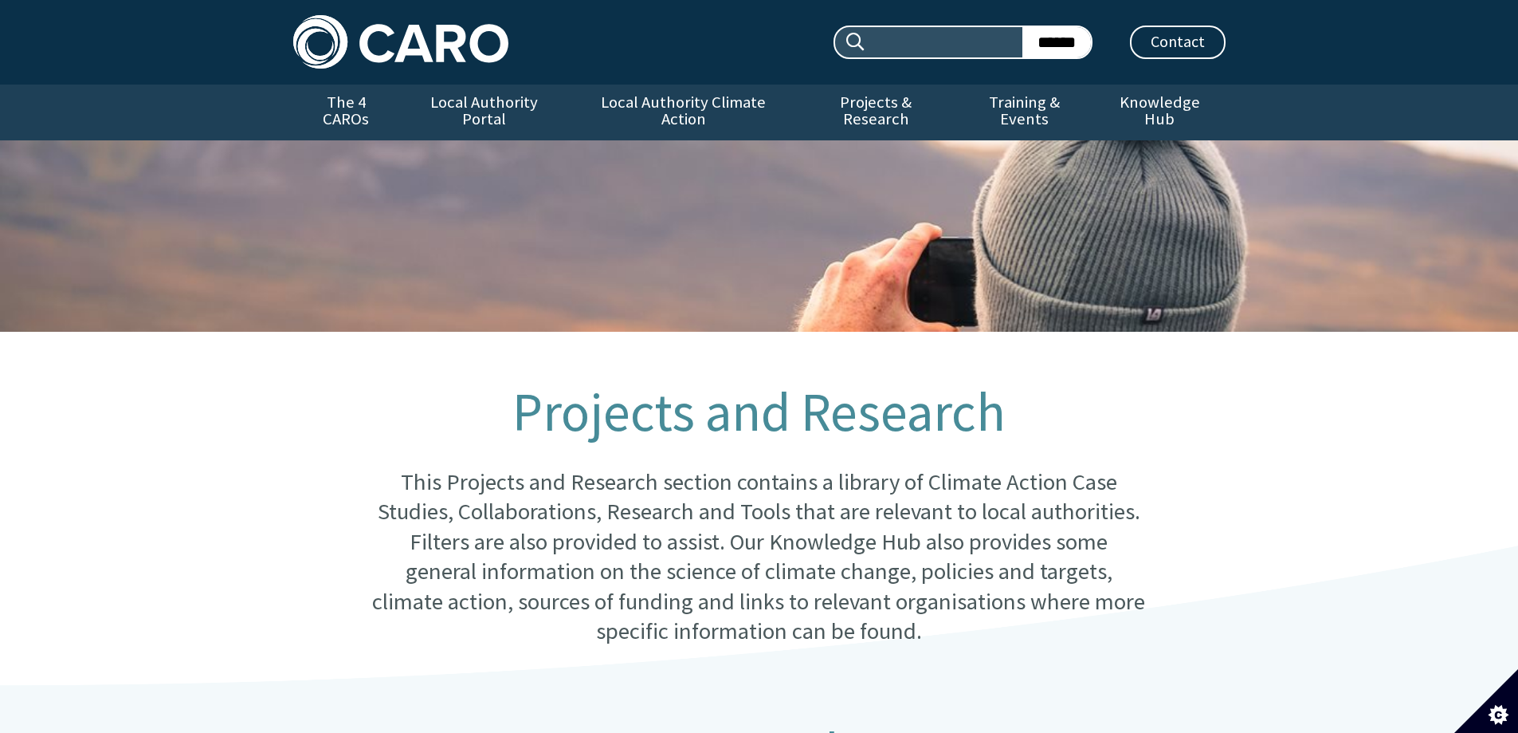
scroll to position [956, 0]
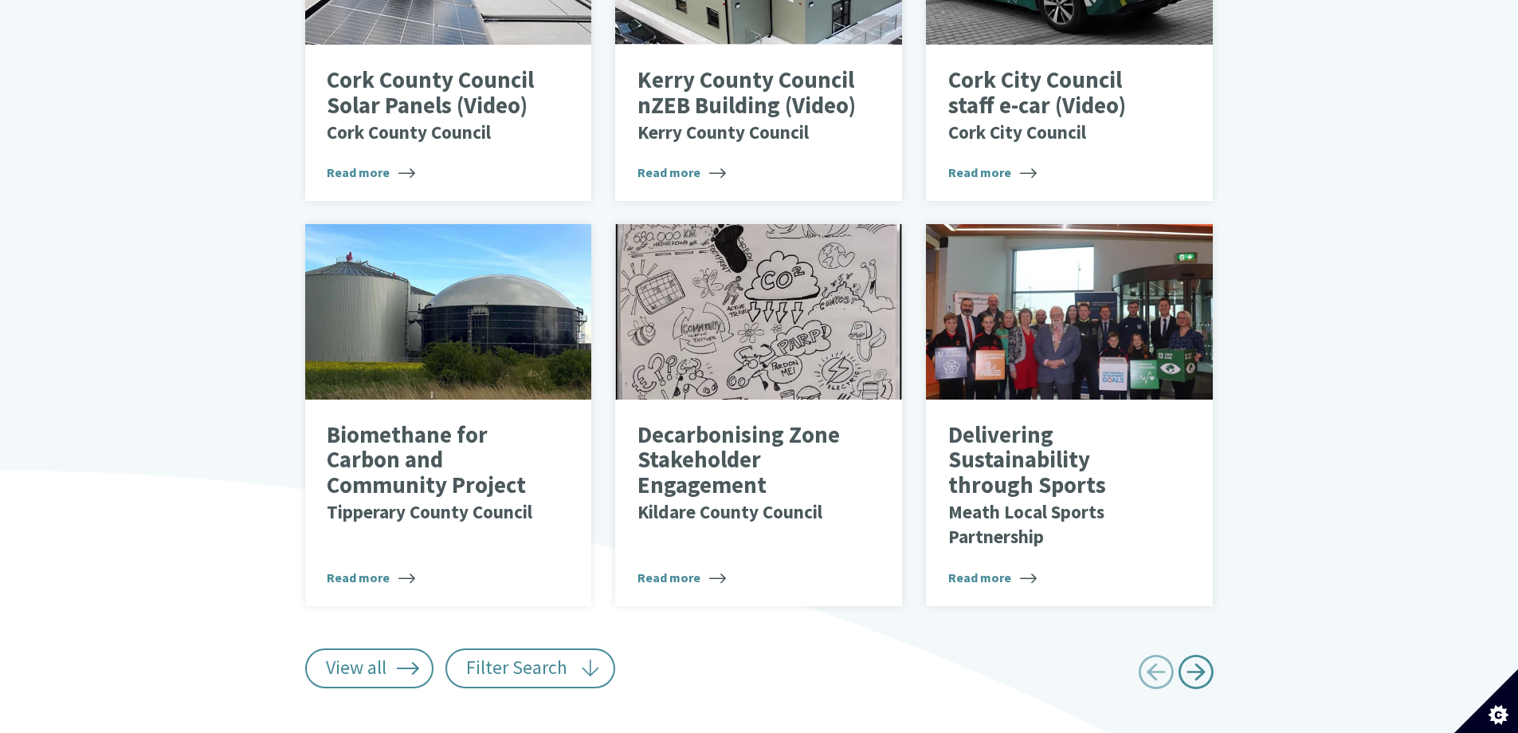
click at [1195, 654] on span "Next page" at bounding box center [1196, 672] width 36 height 36
type input "******"
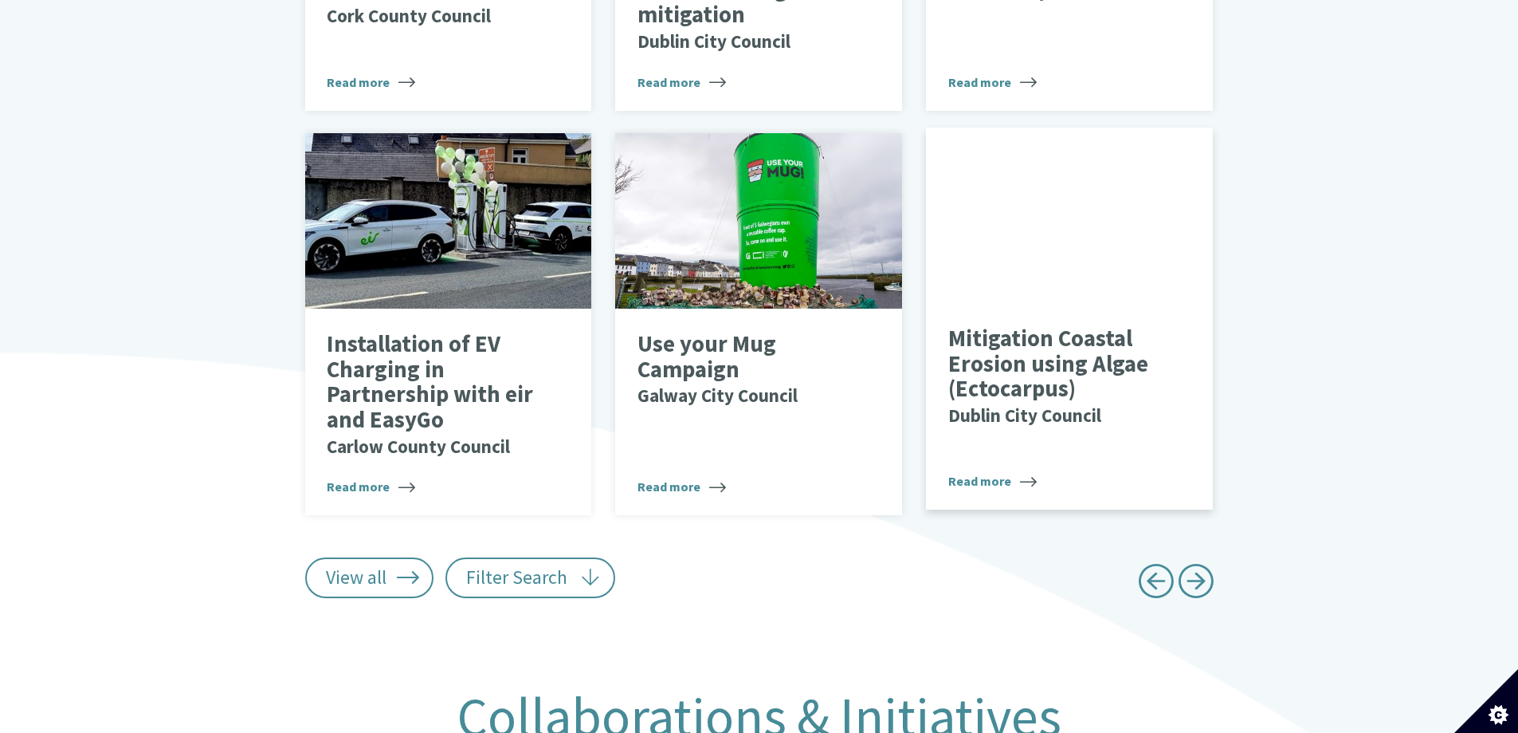
scroll to position [1116, 0]
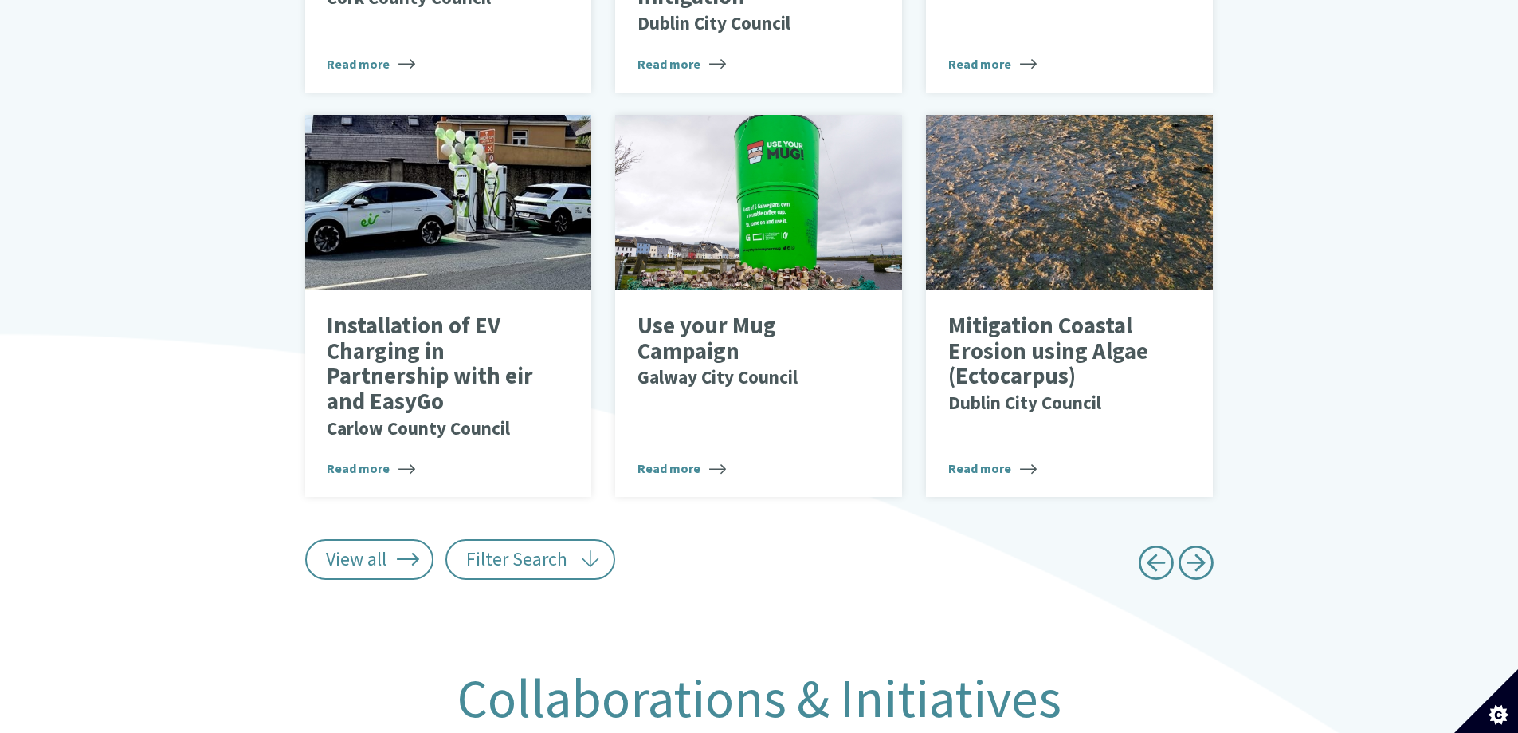
click at [1198, 544] on span "Next page" at bounding box center [1196, 562] width 36 height 36
type input "******"
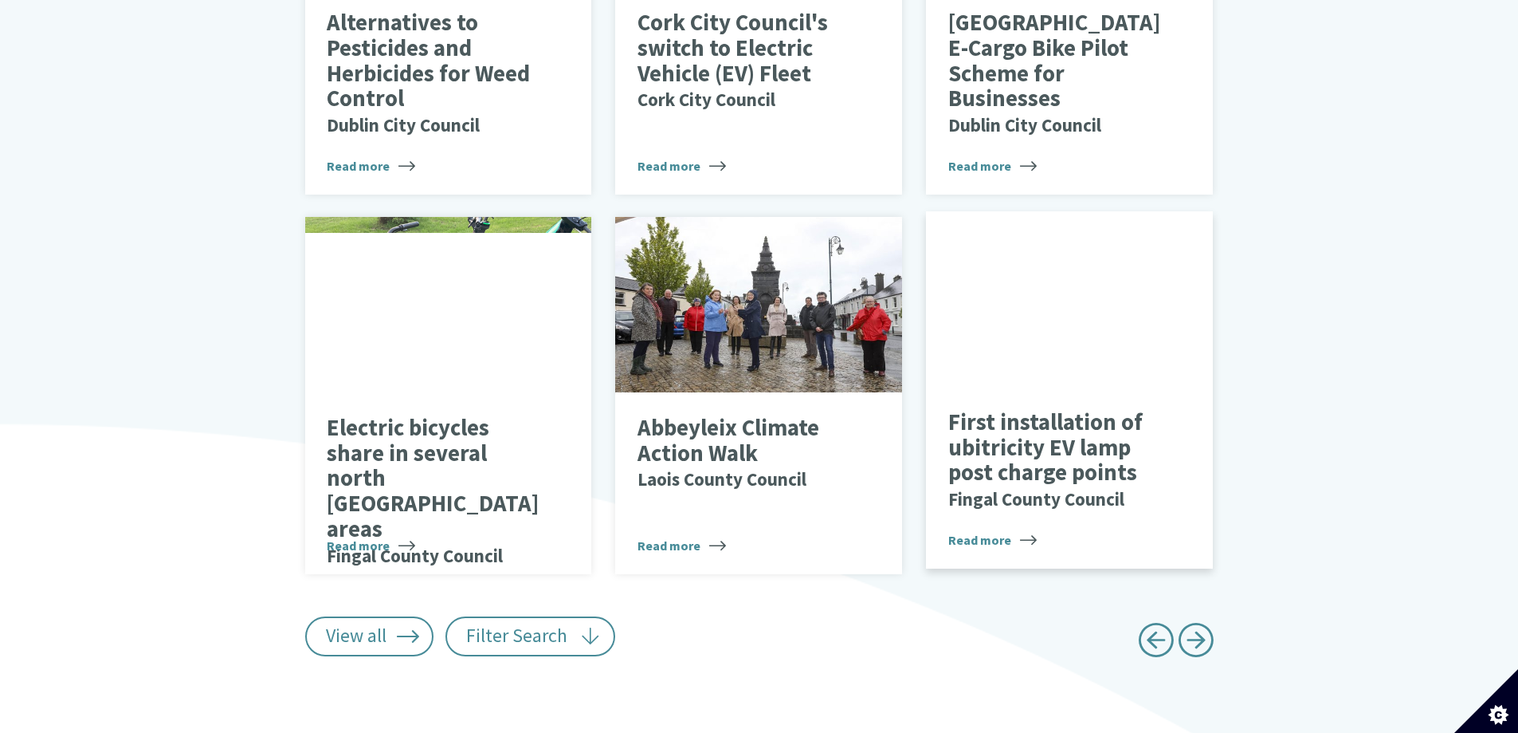
scroll to position [1036, 0]
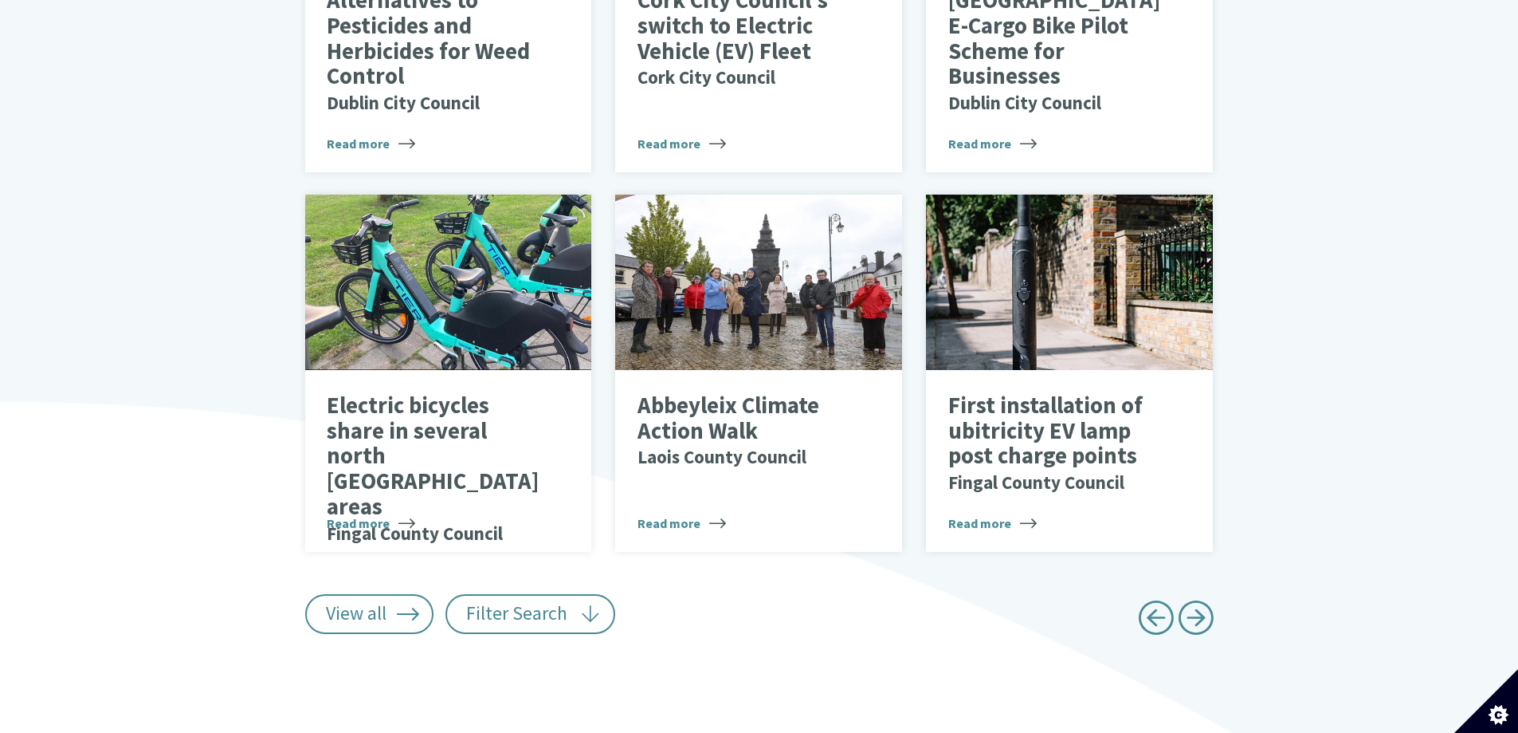
click at [1196, 599] on span "Next page" at bounding box center [1196, 617] width 36 height 36
type input "******"
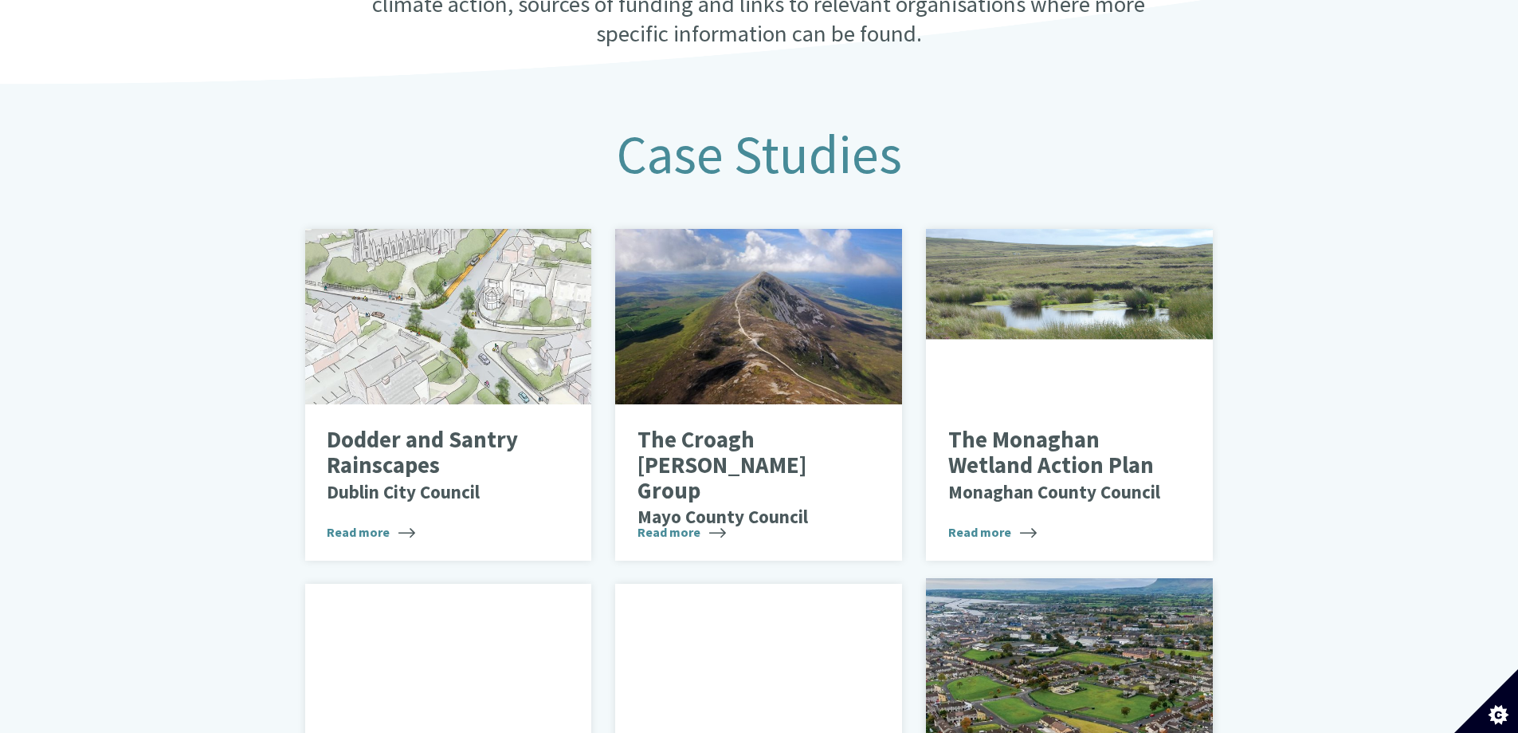
scroll to position [558, 0]
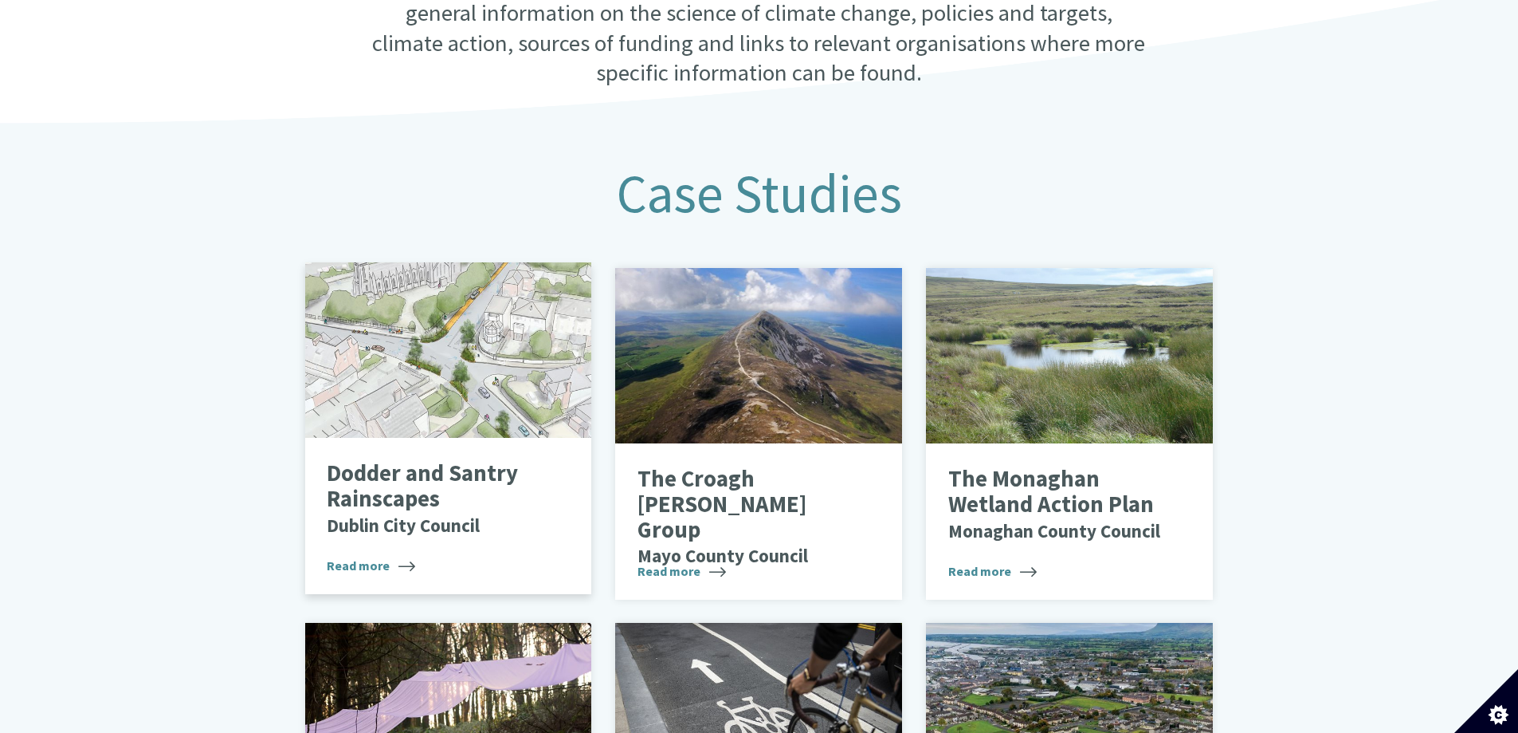
click at [450, 461] on p "Dodder and Santry Rainscapes Dublin City Council" at bounding box center [436, 499] width 219 height 76
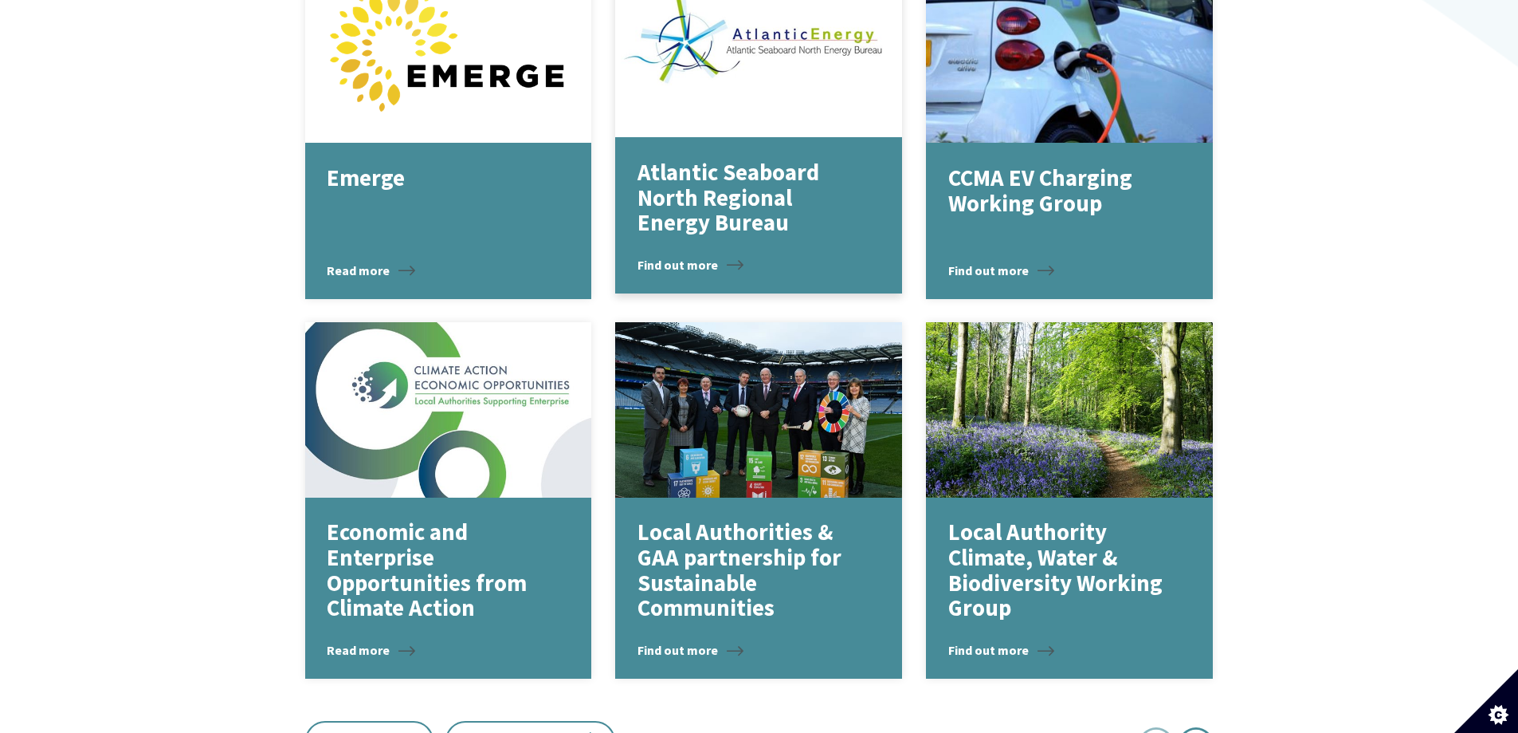
scroll to position [1913, 0]
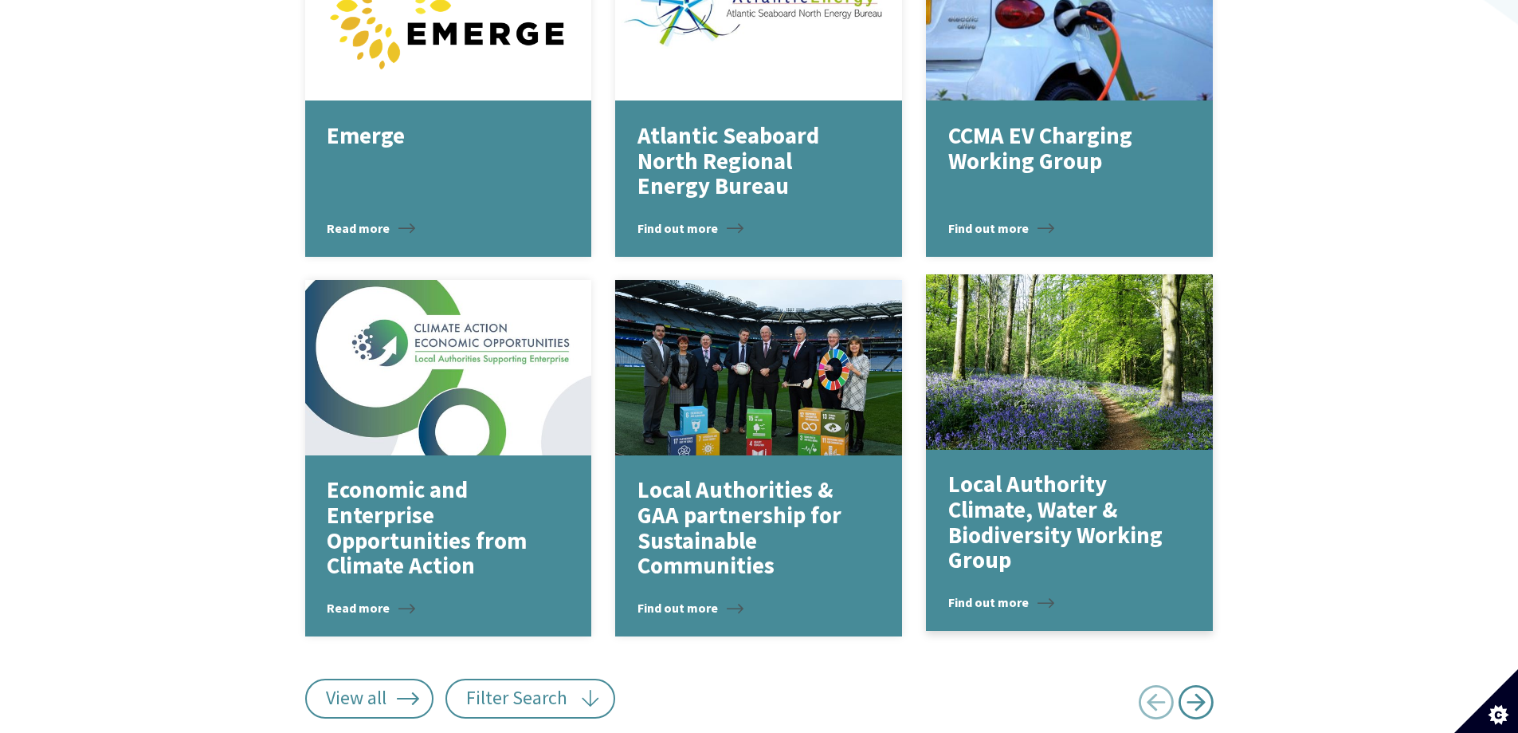
click at [1045, 484] on p "Local Authority Climate, Water & Biodiversity Working Group" at bounding box center [1058, 522] width 219 height 101
